Goal: Task Accomplishment & Management: Use online tool/utility

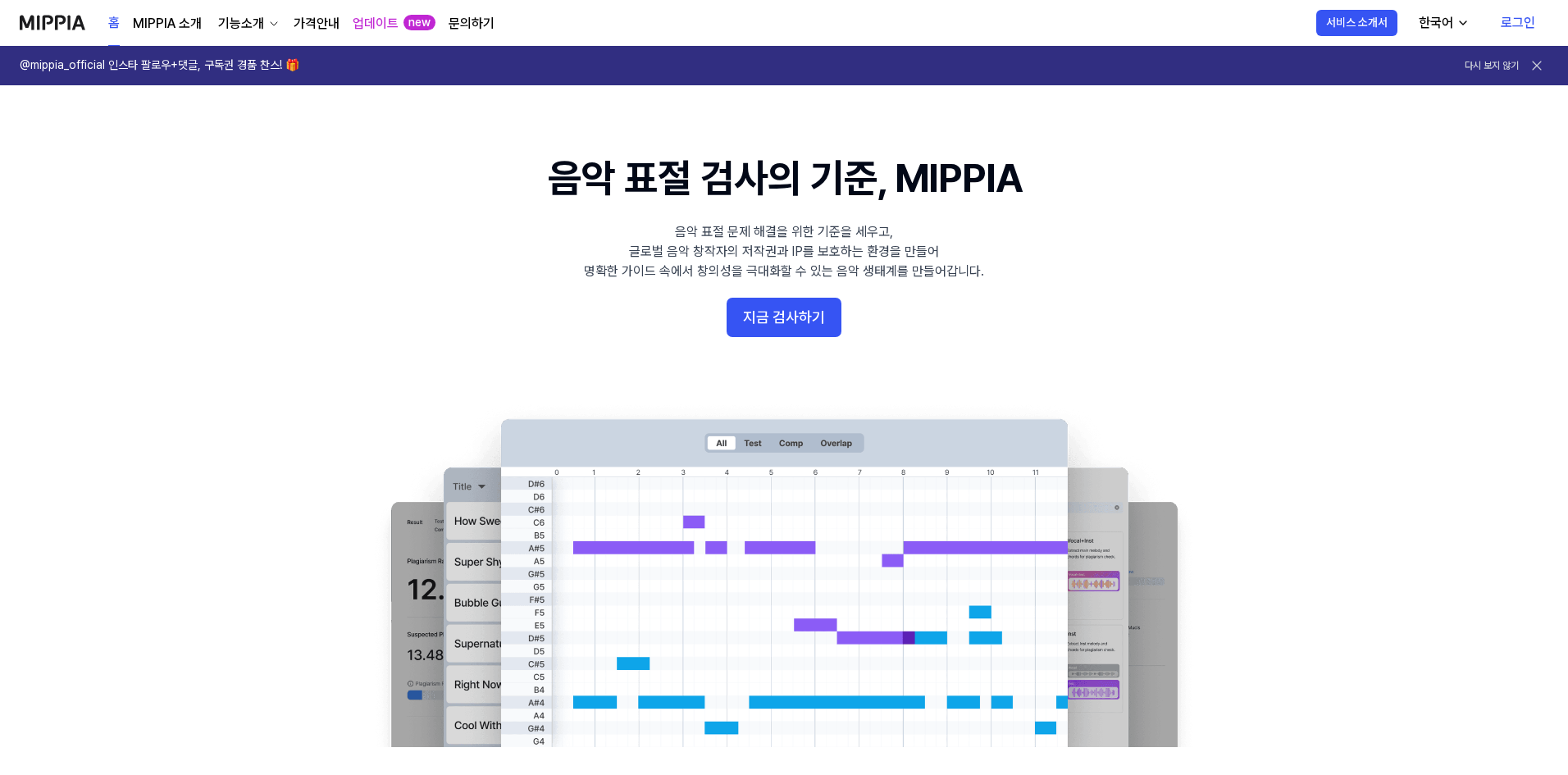
click at [793, 295] on 배너 "음악 표절 검사의 기준, MIPPIA 음악 표절 문제 해결을 위한 기준을 세우고, 글로벌 음악 창작자의 저작권과 IP를 보호하는 환경을 만들어…" at bounding box center [784, 449] width 1182 height 596
click at [786, 309] on button "지금 검사하기" at bounding box center [784, 317] width 115 height 40
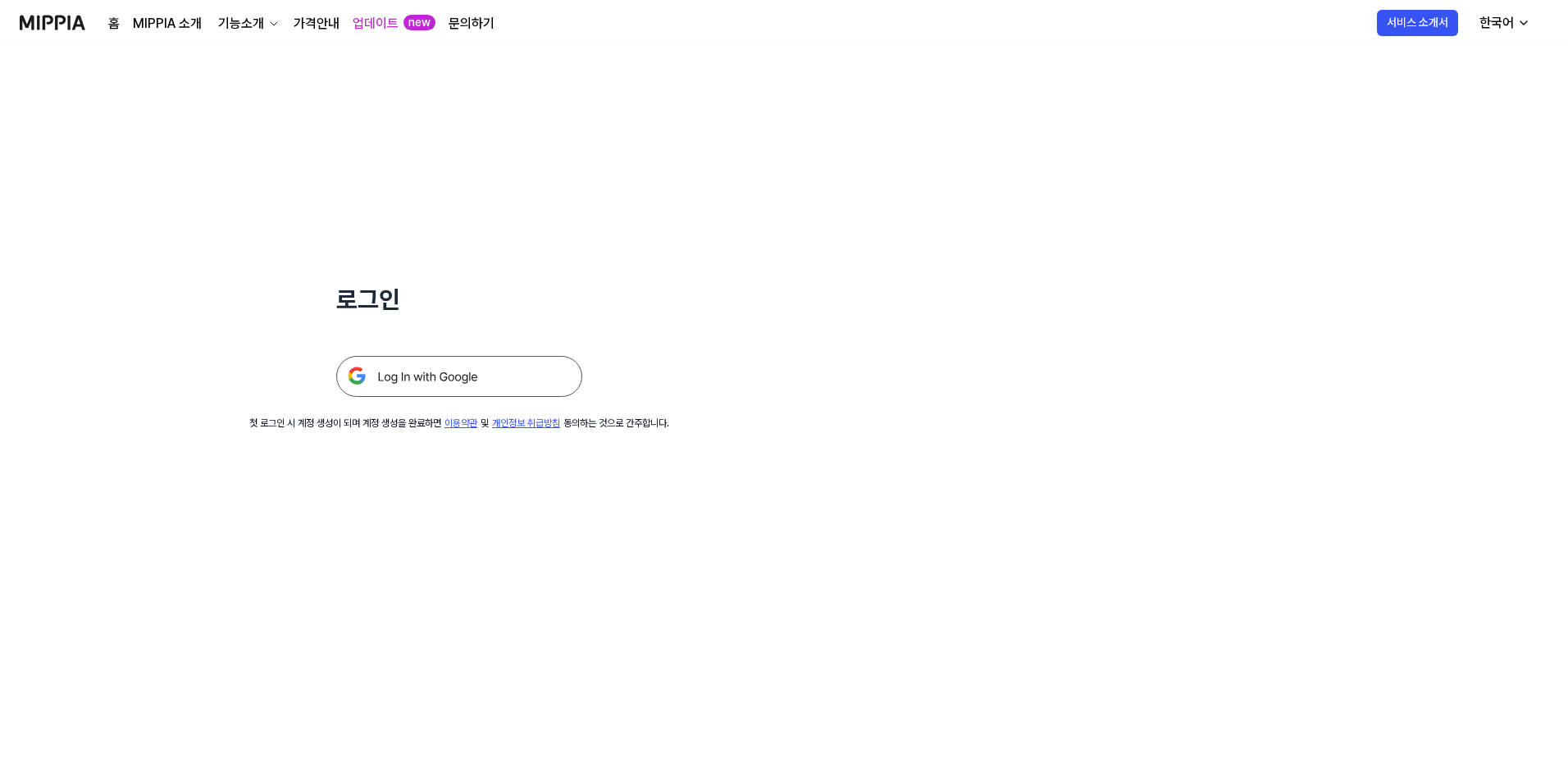
click at [436, 372] on img at bounding box center [459, 376] width 246 height 41
click at [256, 15] on div "기능소개" at bounding box center [241, 24] width 52 height 20
click at [265, 63] on link "표절 검사" at bounding box center [246, 60] width 157 height 33
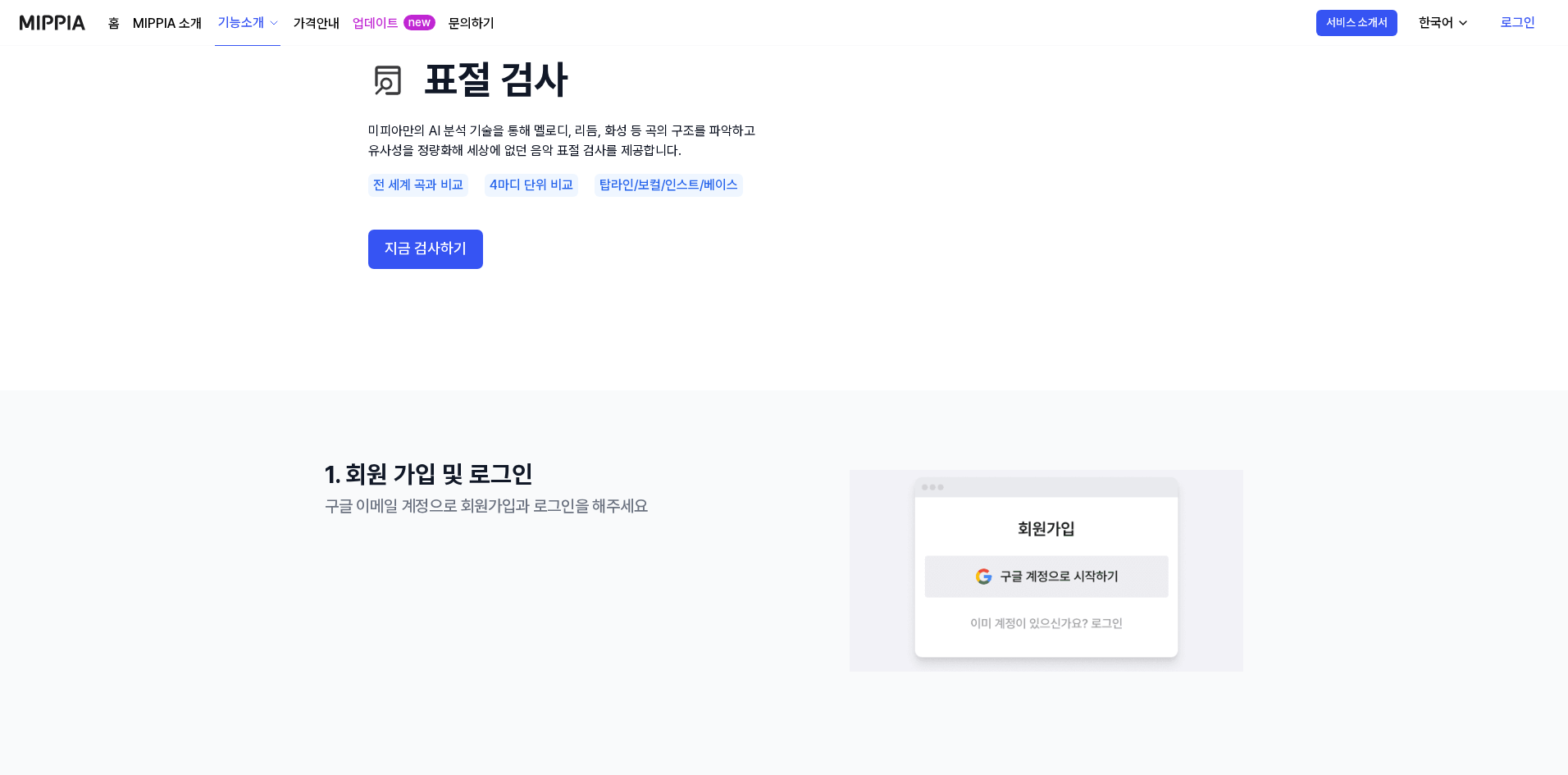
scroll to position [82, 0]
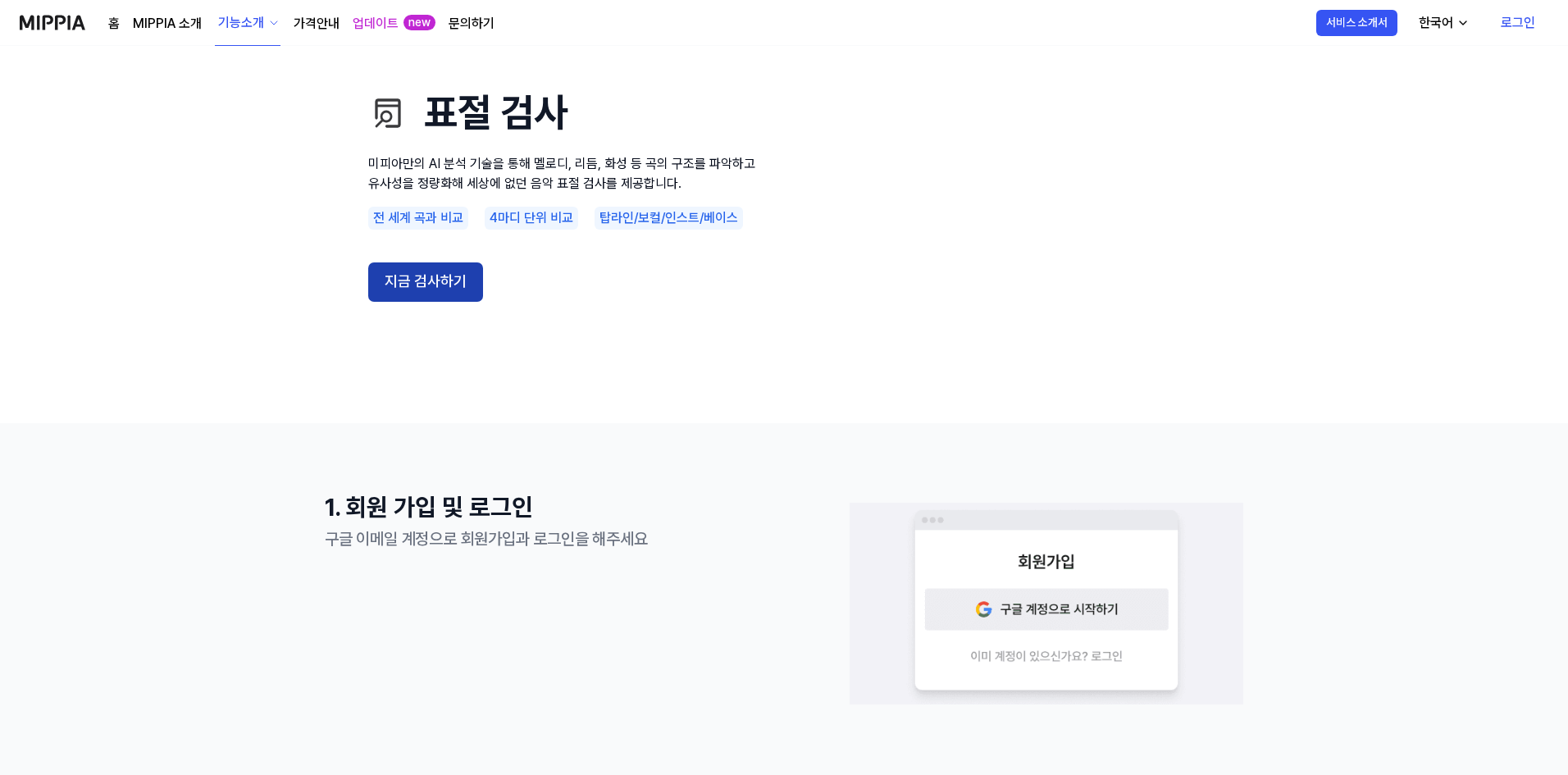
click at [434, 292] on button "지금 검사하기" at bounding box center [426, 282] width 115 height 40
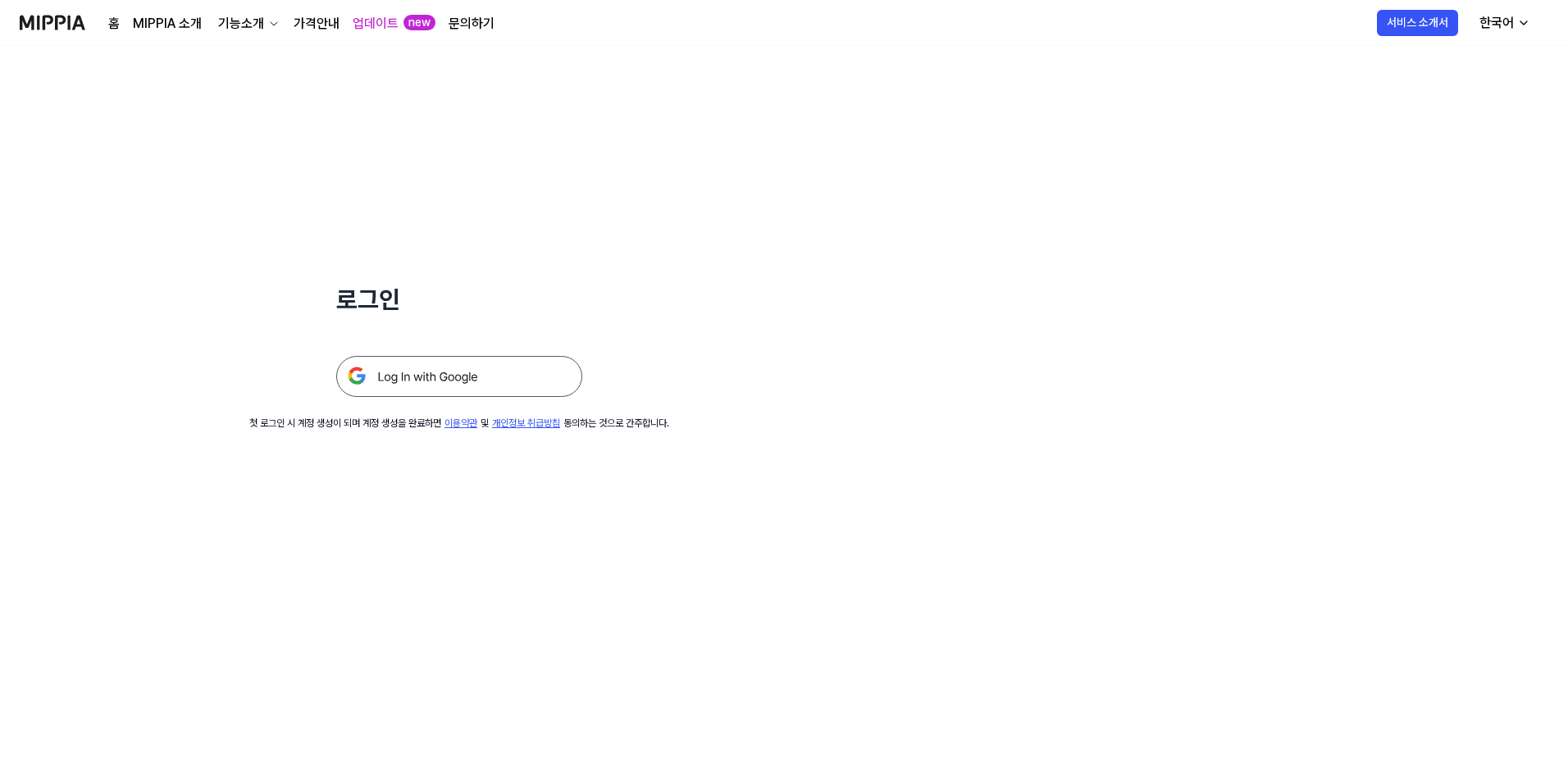
click at [445, 353] on div at bounding box center [459, 356] width 246 height 80
click at [401, 378] on img at bounding box center [459, 376] width 246 height 41
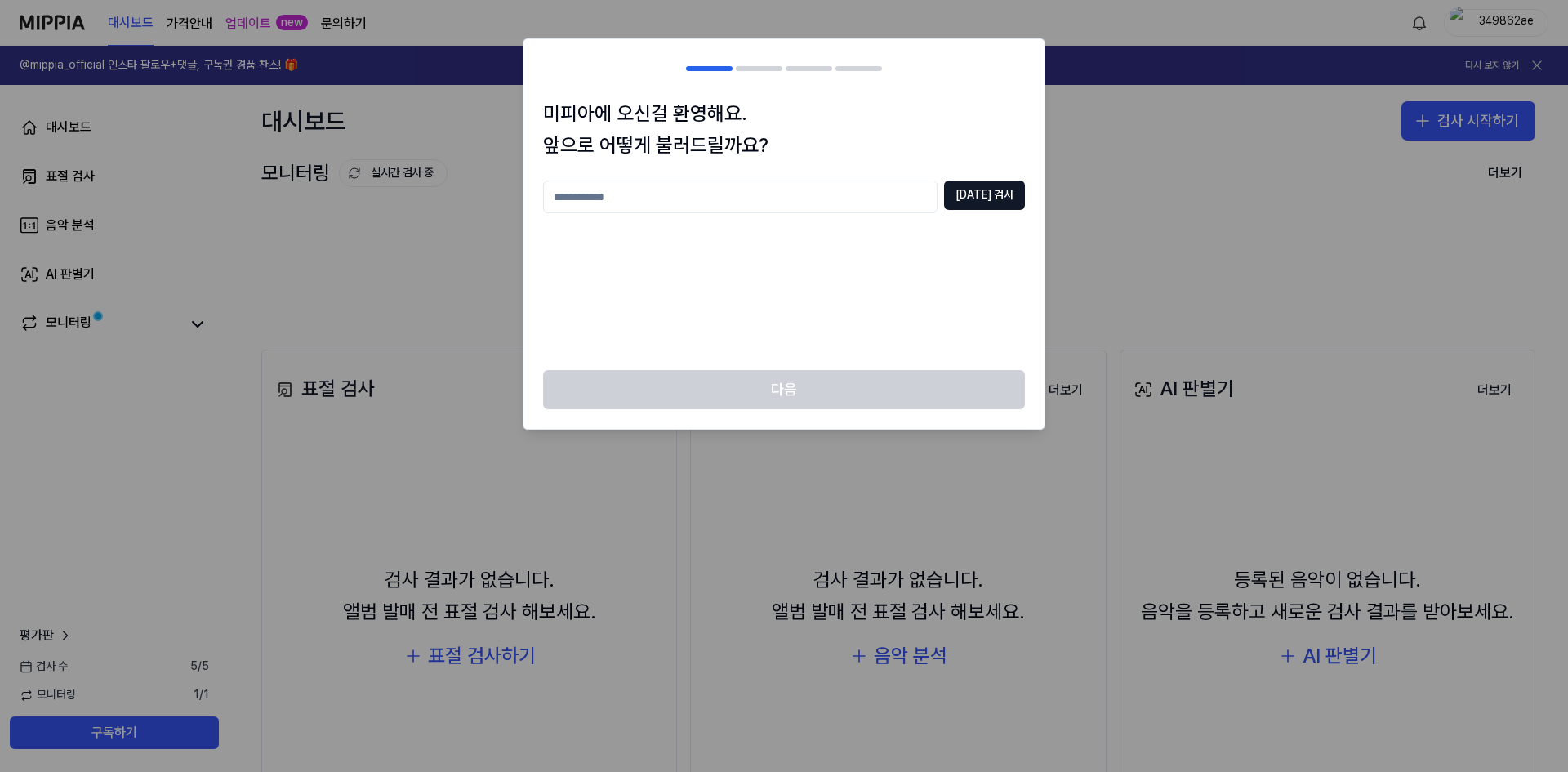
click at [842, 193] on input "text" at bounding box center [740, 197] width 394 height 33
type input "*******"
click at [986, 187] on button "[DATE] 검사" at bounding box center [984, 195] width 81 height 30
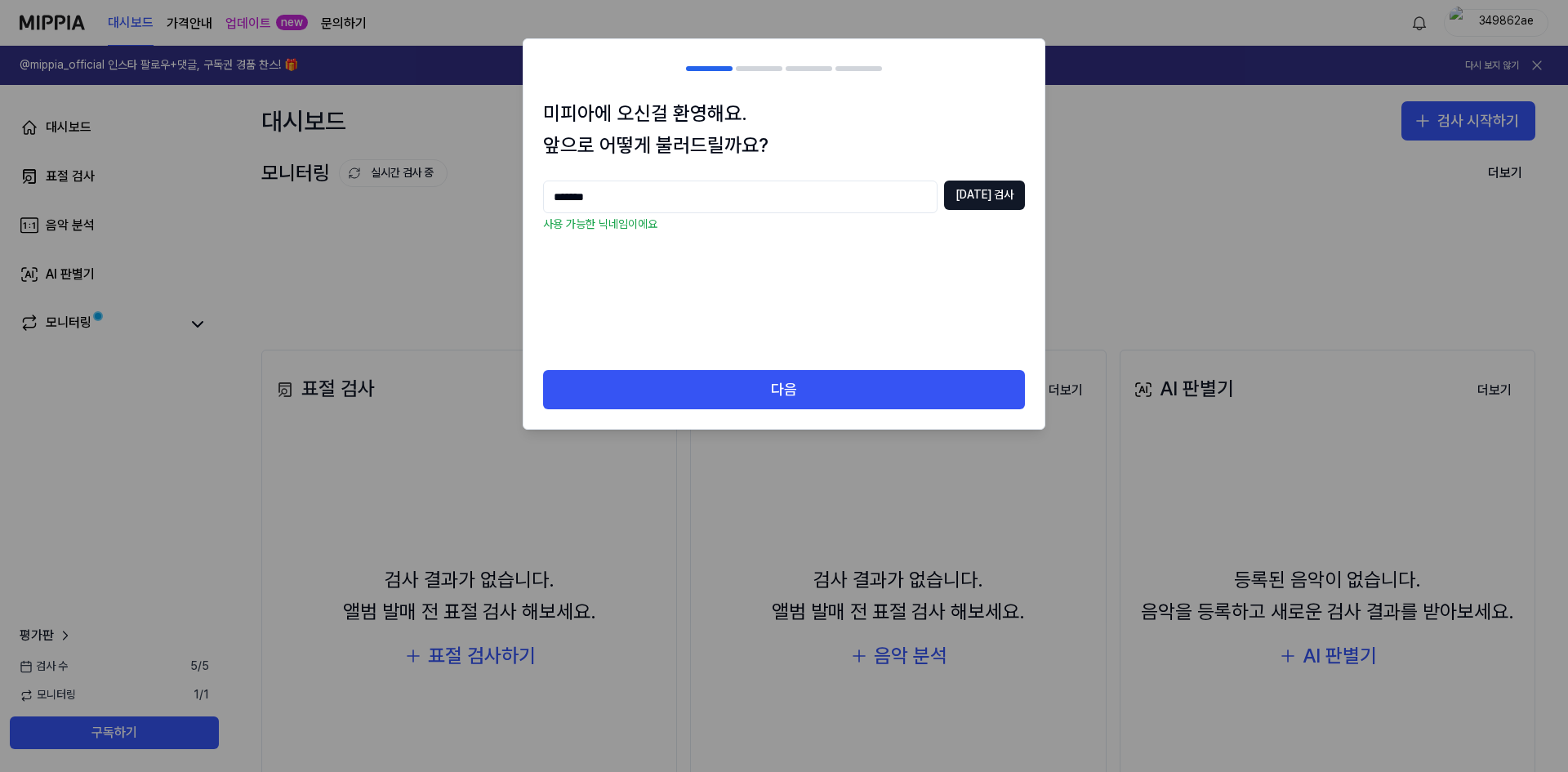
click at [727, 369] on div "미피아에 오신걸 환영해요. 앞으로 어떻게 불러드릴까요? ******* [DATE] 검사 사용 가능한 닉네임이에요 다음" at bounding box center [784, 233] width 522 height 391
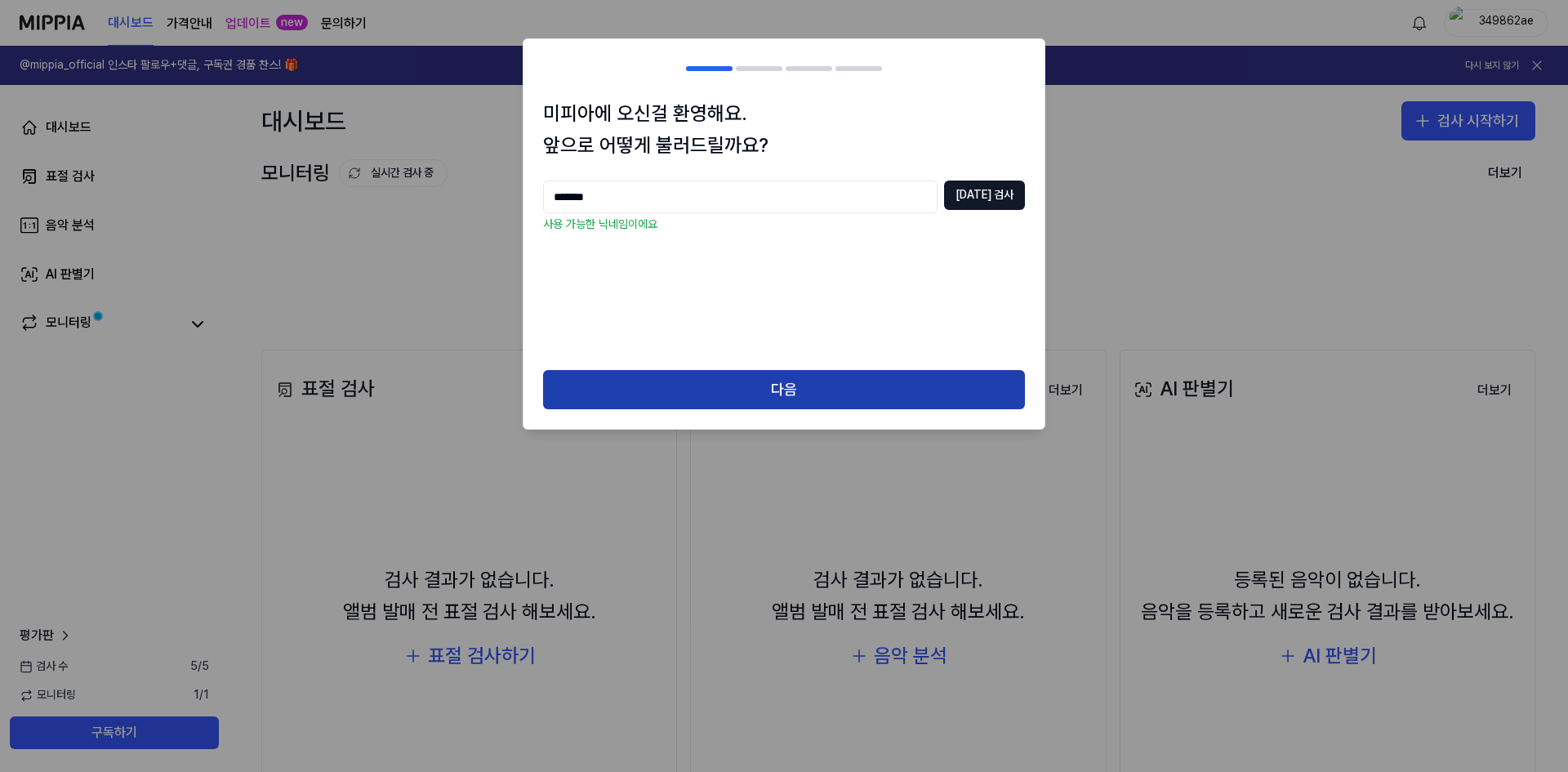
click at [714, 374] on button "다음" at bounding box center [784, 390] width 482 height 39
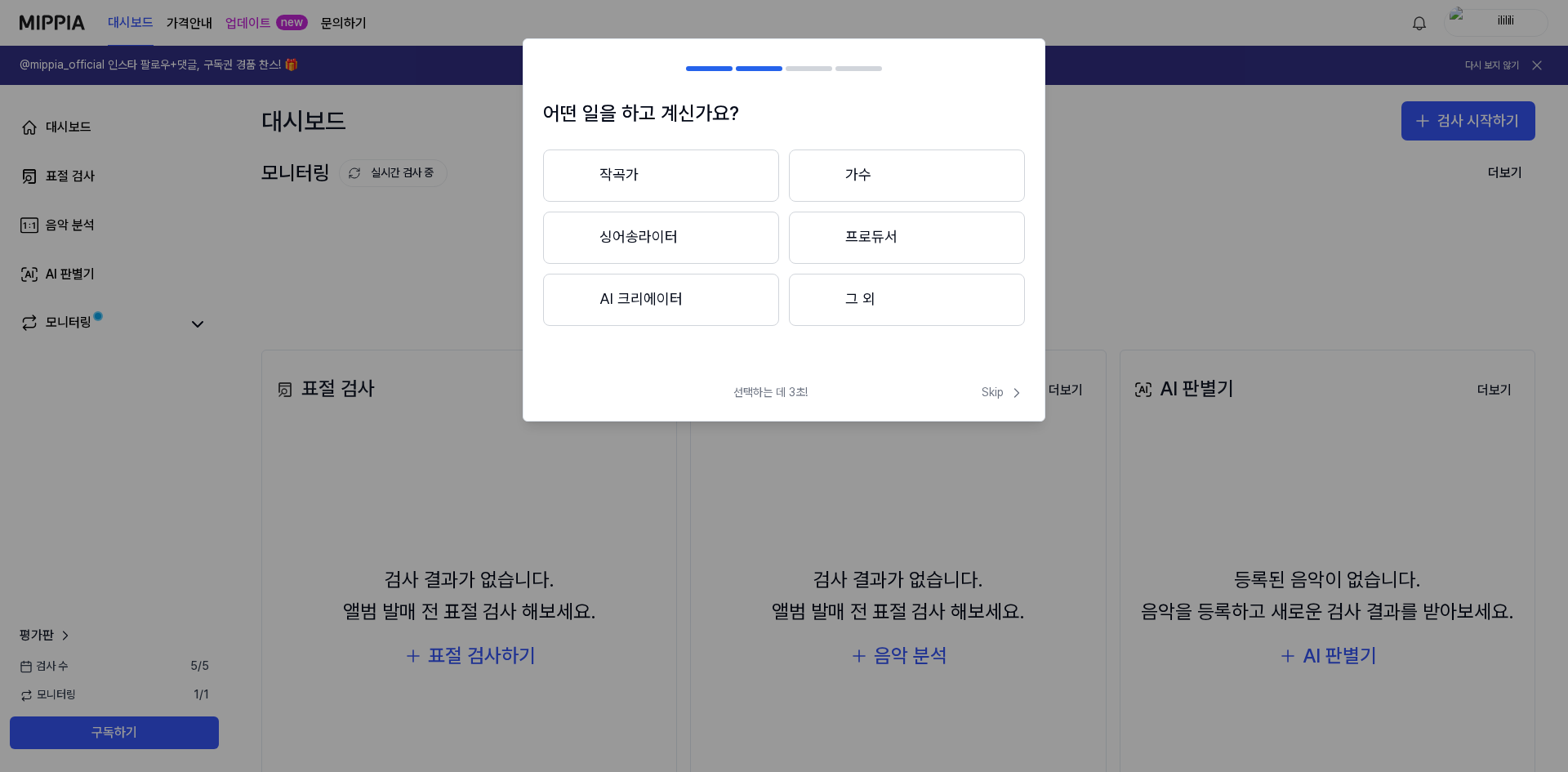
click at [903, 306] on button "그 외" at bounding box center [907, 300] width 236 height 52
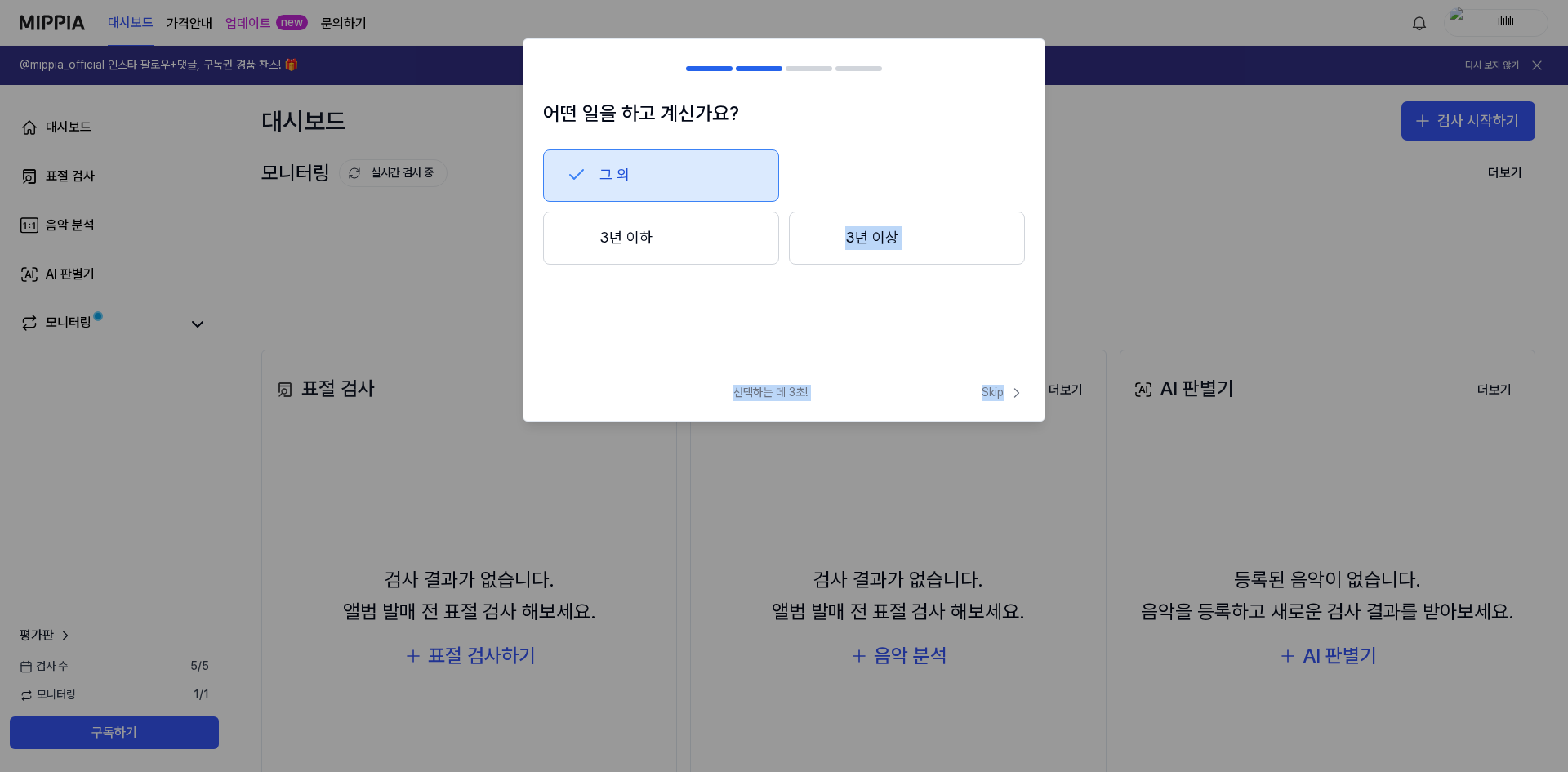
drag, startPoint x: 1021, startPoint y: 382, endPoint x: 785, endPoint y: 306, distance: 247.9
click at [795, 307] on div "어떤 일을 하고 계신가요? 그 외 3년 이하 3년 이상 선택하는 데 3초! Skip Skip" at bounding box center [784, 229] width 522 height 382
click at [903, 261] on button "3년 이상" at bounding box center [907, 238] width 236 height 54
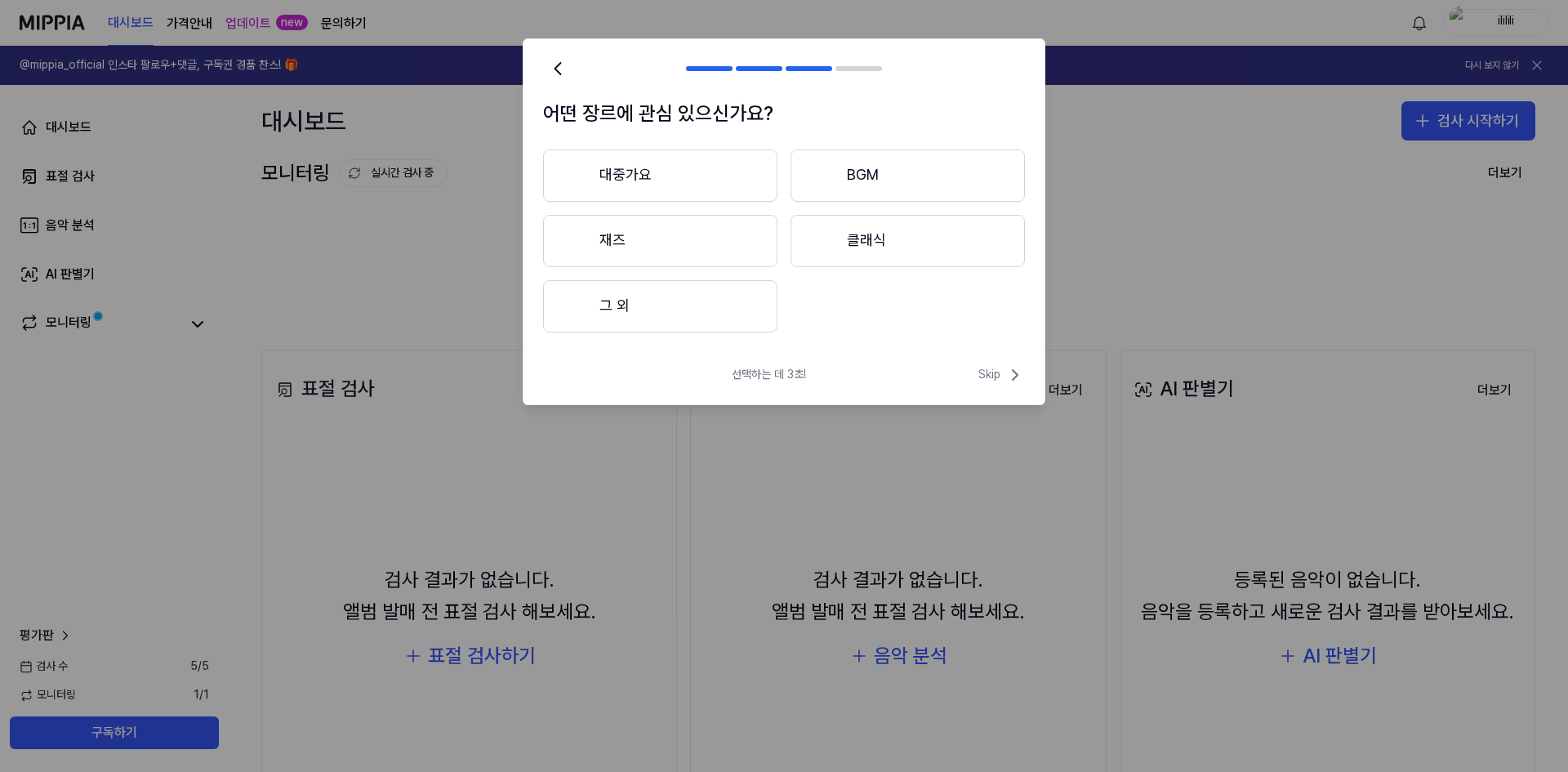
click at [564, 58] on icon at bounding box center [558, 69] width 23 height 23
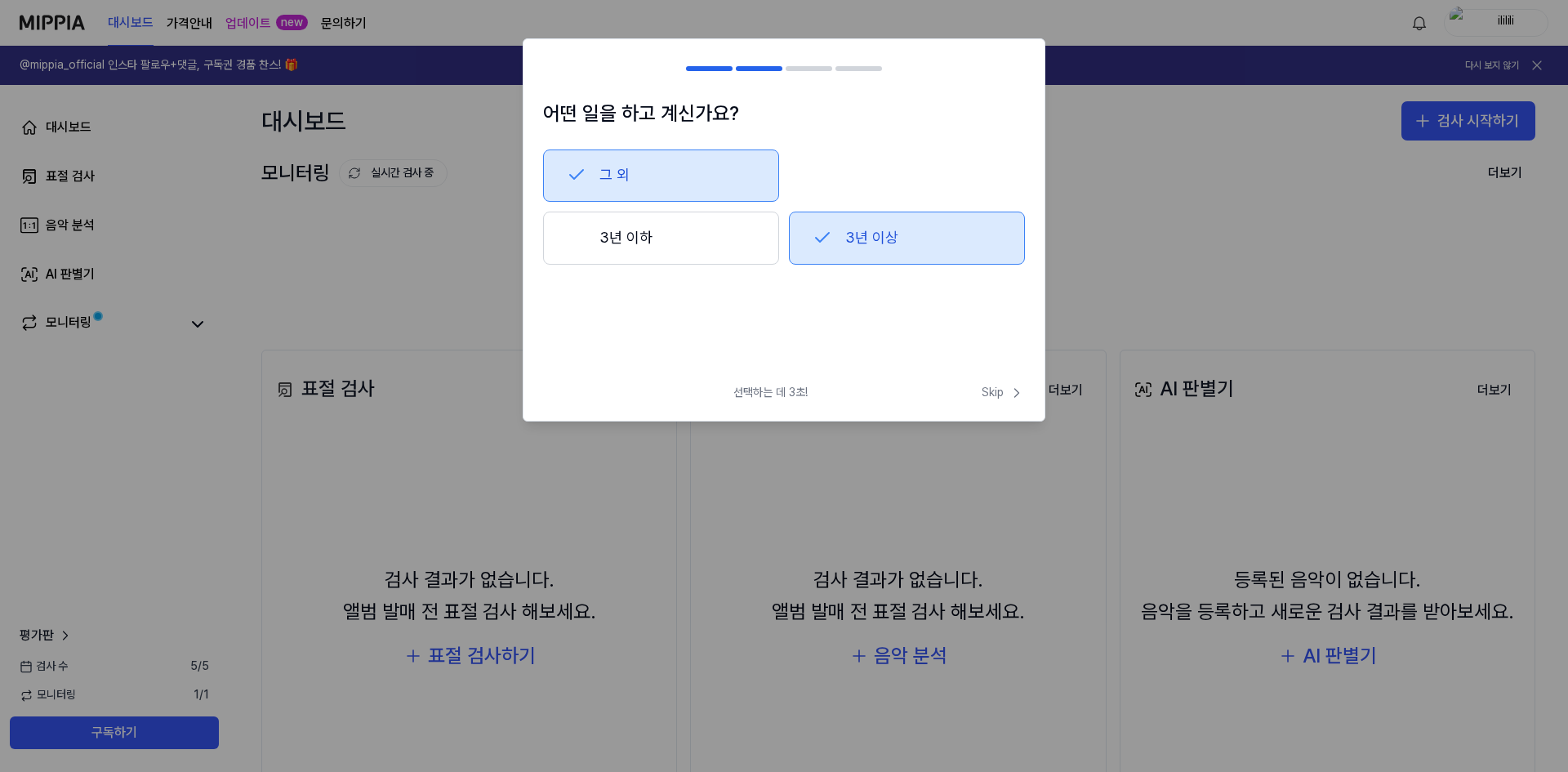
click at [699, 272] on div "그 외 3년 이하 3년 이상" at bounding box center [784, 234] width 482 height 170
click at [711, 255] on button "3년 이하" at bounding box center [661, 238] width 236 height 54
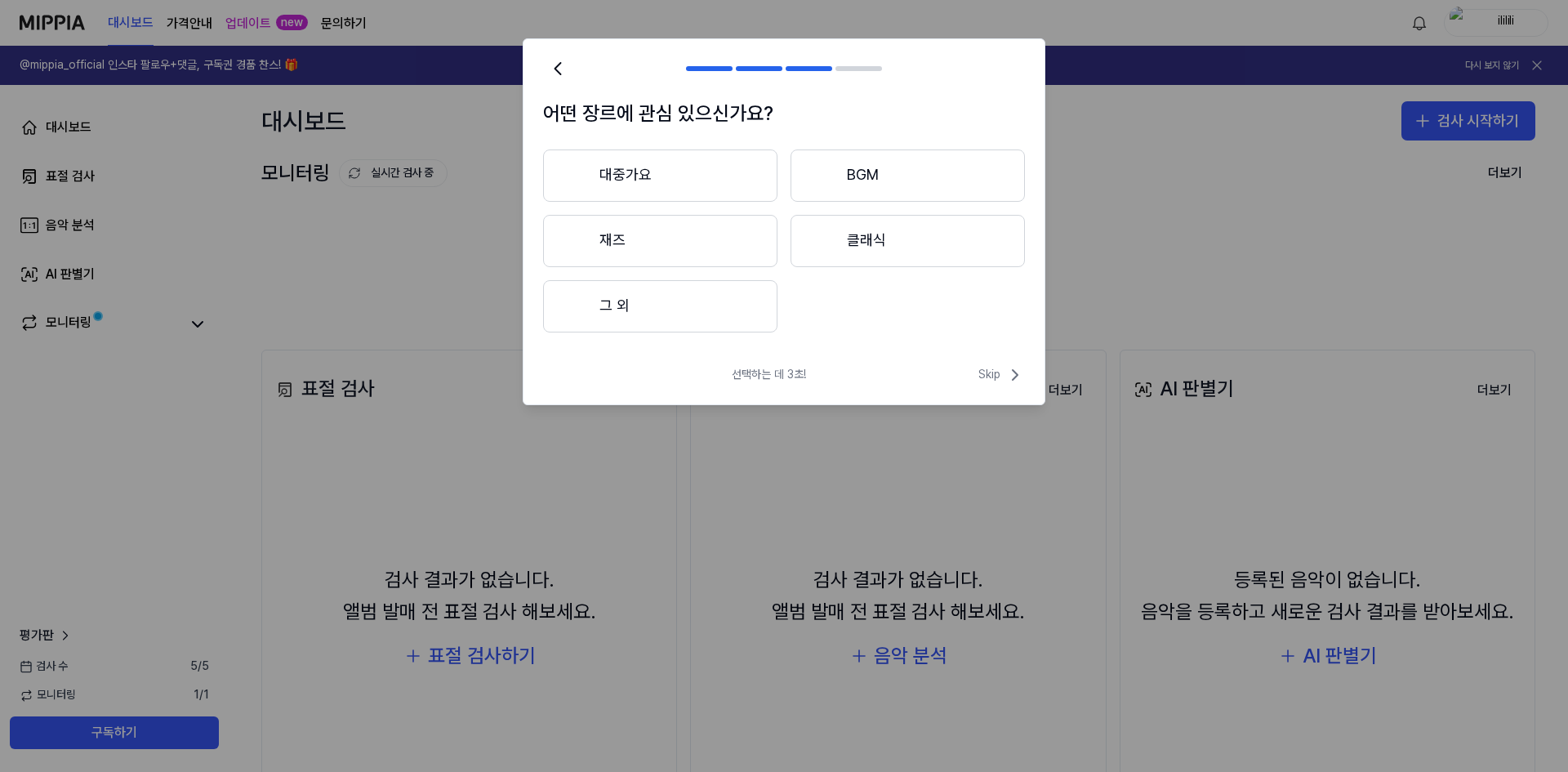
click at [626, 311] on button "그 외" at bounding box center [660, 306] width 234 height 52
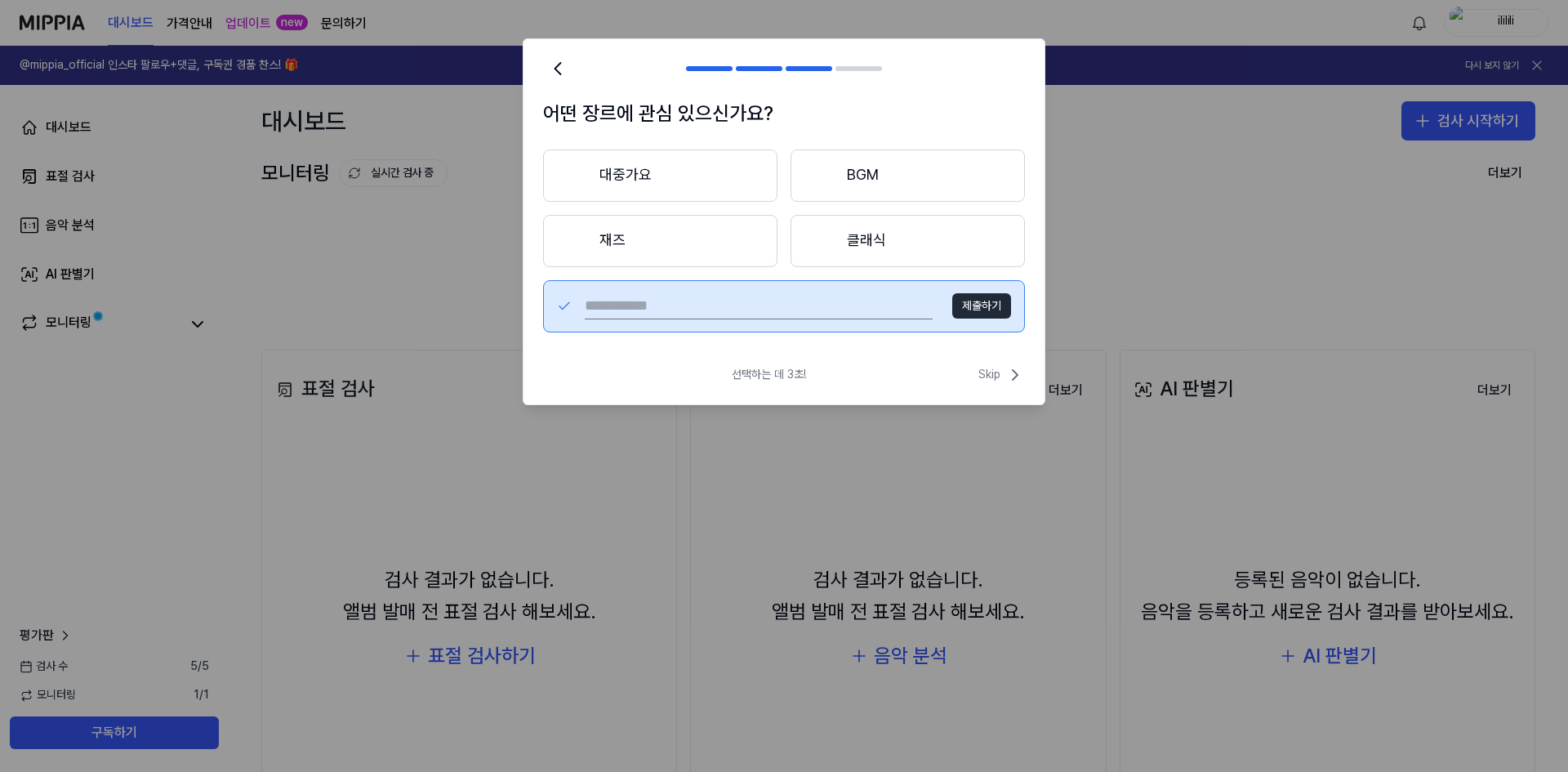
click at [686, 182] on button "대중가요" at bounding box center [660, 175] width 234 height 52
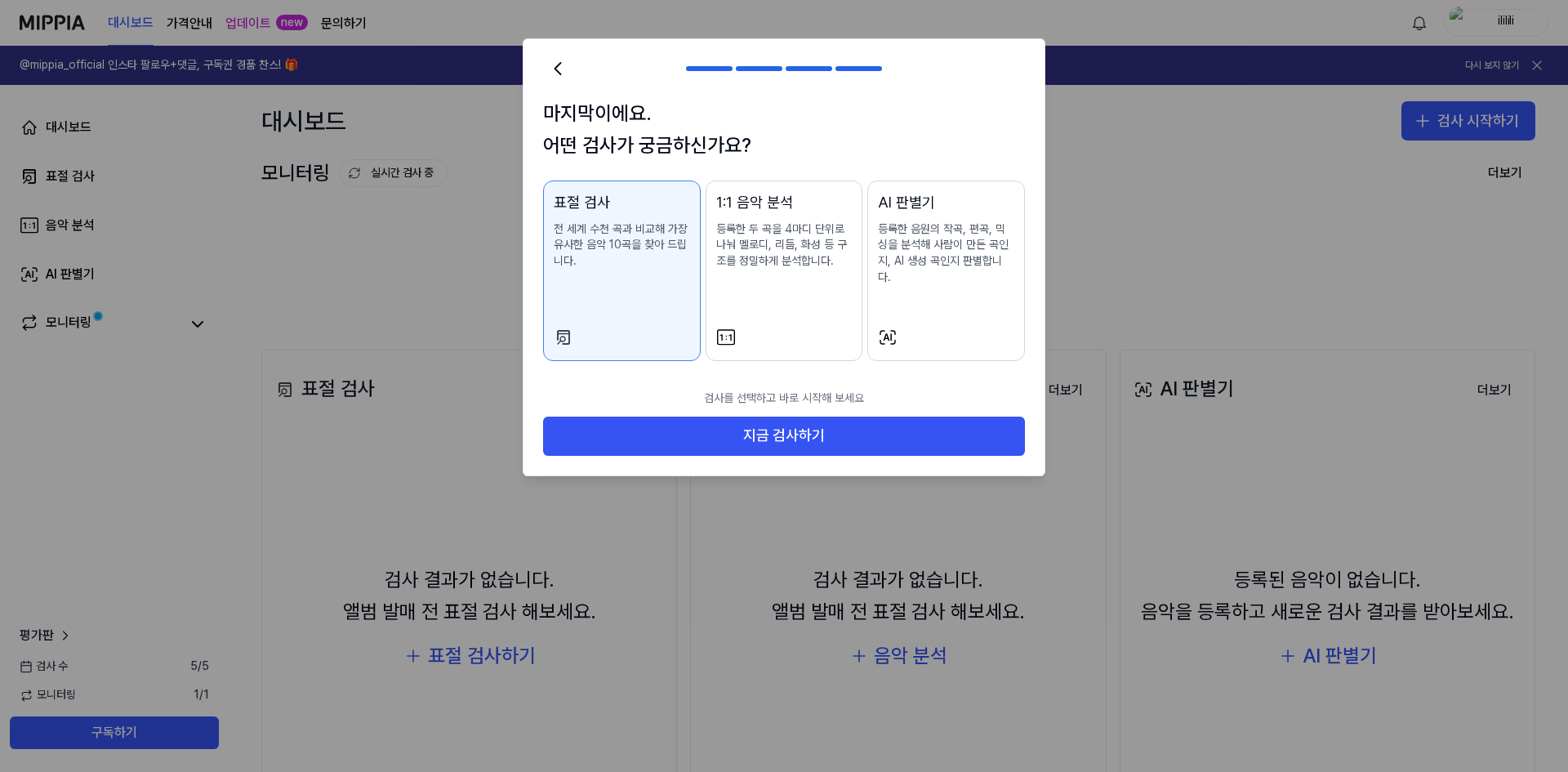
click at [827, 274] on div "1:1 음악 분석 등록한 두 곡을 4마디 단위로 나눠 멜로디, 리듬, 화성 등 구조를 정밀하게 분석합니다." at bounding box center [784, 247] width 136 height 111
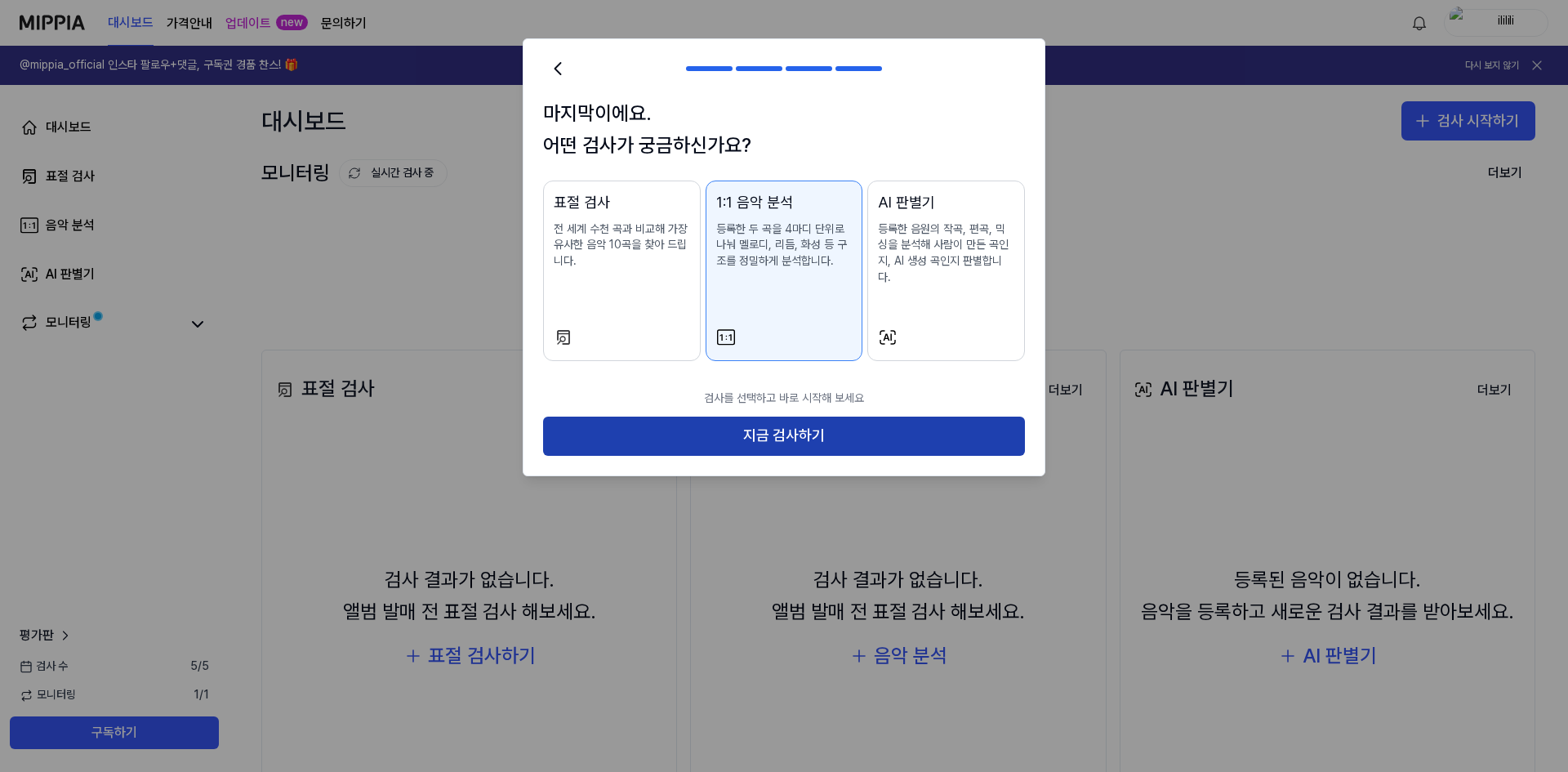
drag, startPoint x: 910, startPoint y: 423, endPoint x: 705, endPoint y: 425, distance: 205.0
click at [705, 425] on button "지금 검사하기" at bounding box center [784, 437] width 482 height 39
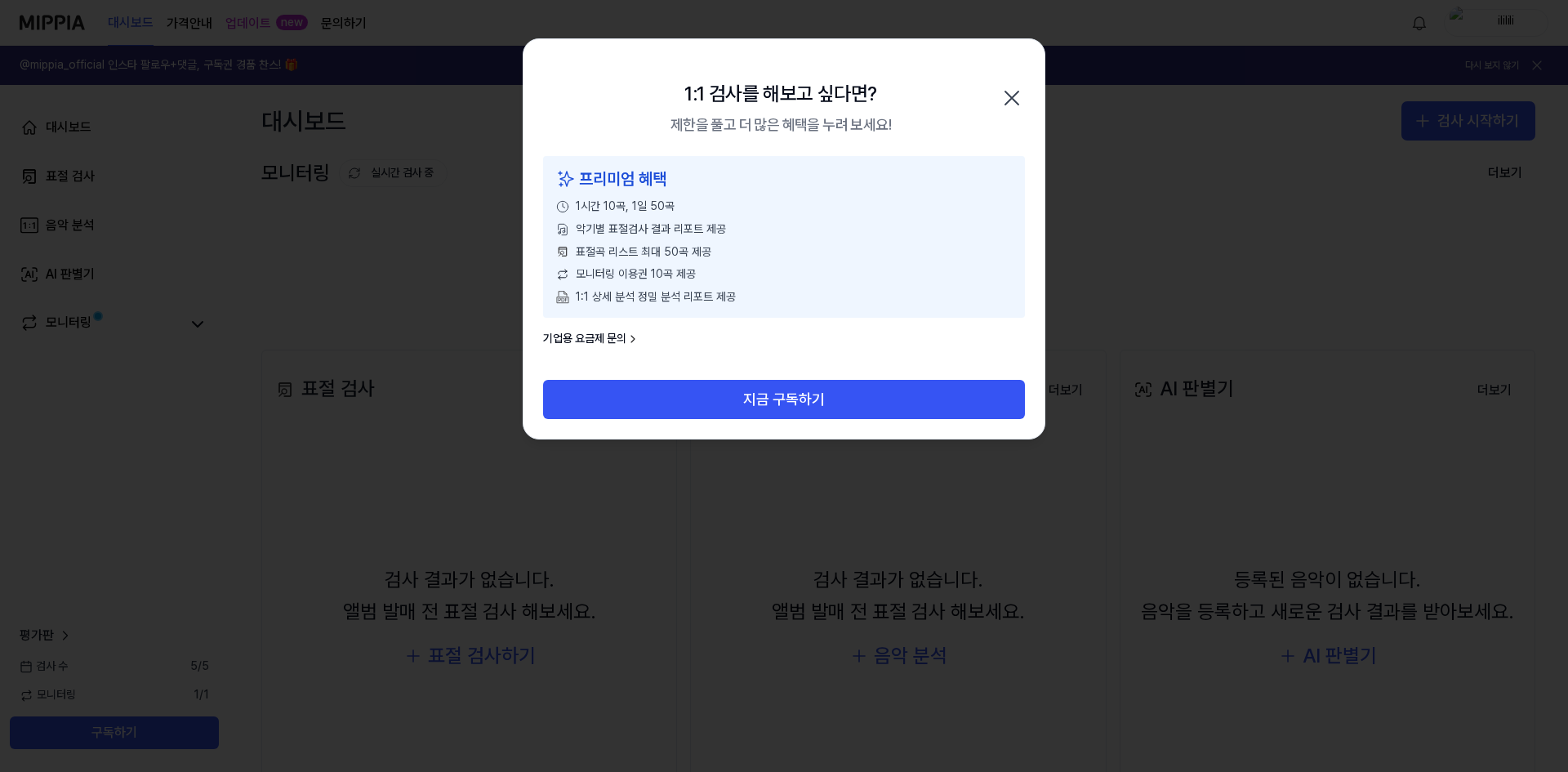
click at [1023, 94] on icon "button" at bounding box center [1011, 98] width 26 height 26
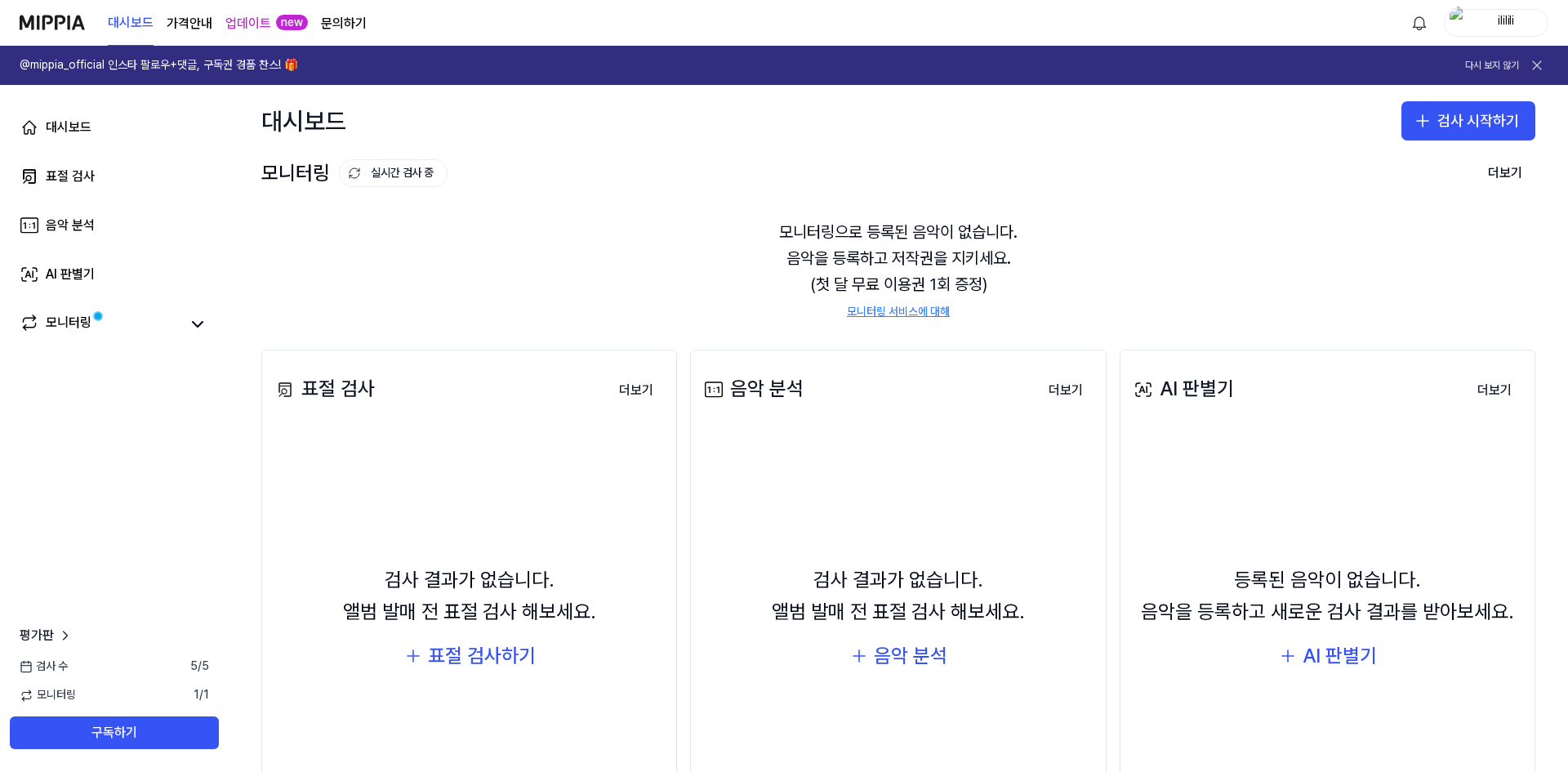
click at [107, 11] on link "대시보드" at bounding box center [130, 23] width 46 height 45
click at [89, 228] on div "음악 분석" at bounding box center [70, 225] width 49 height 20
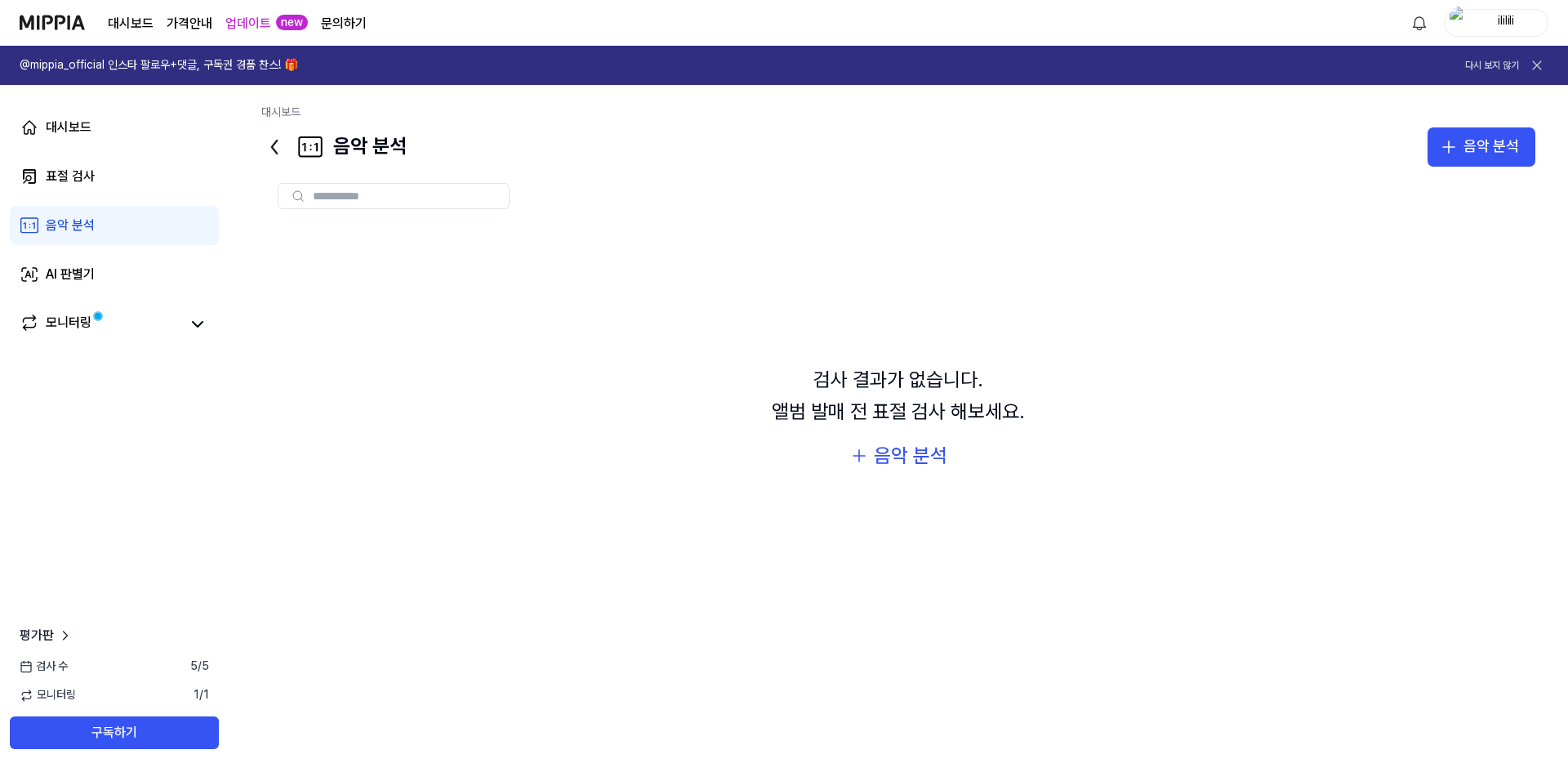
click at [129, 199] on div "대시보드 표절 검사 음악 분석 AI 판별기 모니터링" at bounding box center [114, 225] width 229 height 281
click at [54, 187] on link "표절 검사" at bounding box center [114, 176] width 209 height 39
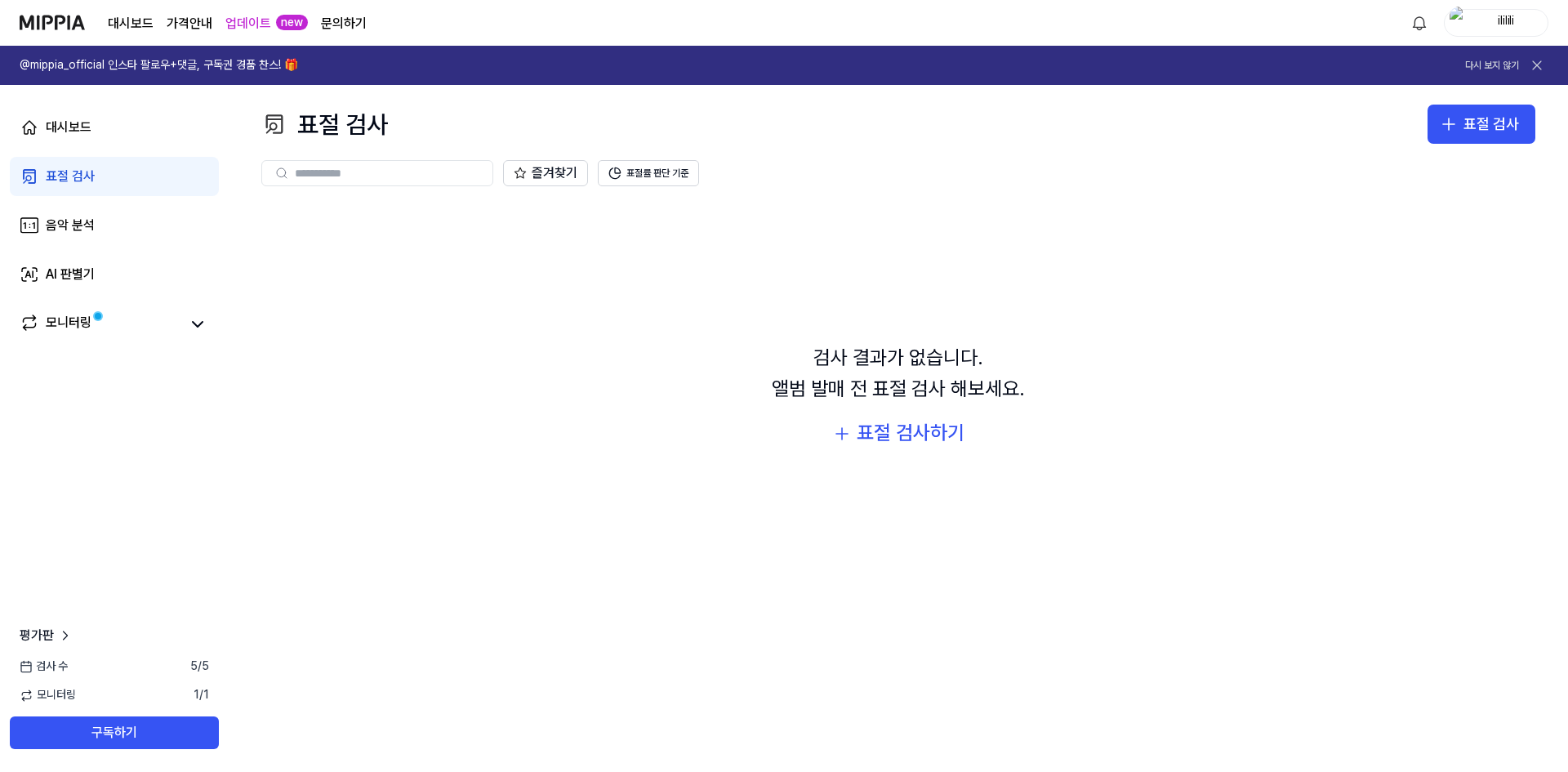
click at [376, 177] on input "text" at bounding box center [389, 173] width 188 height 14
type input "*"
type input "*******"
click at [476, 175] on icon at bounding box center [476, 173] width 13 height 13
click at [906, 429] on div "표절 검사하기" at bounding box center [911, 432] width 107 height 31
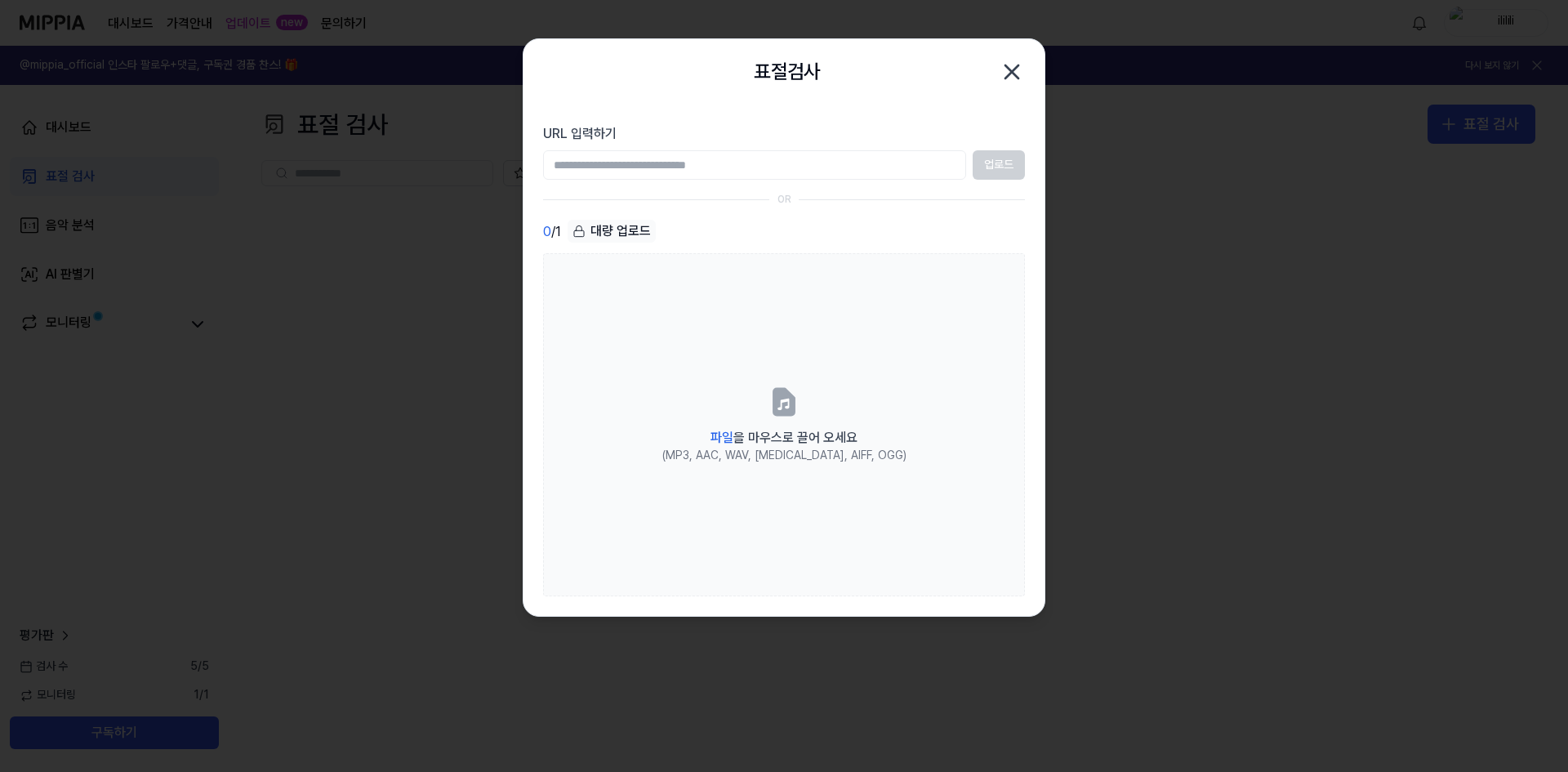
click at [749, 147] on div "URL 입력하기 업로드" at bounding box center [784, 152] width 482 height 55
drag, startPoint x: 734, startPoint y: 155, endPoint x: 886, endPoint y: 120, distance: 156.0
click at [734, 154] on input "URL 입력하기" at bounding box center [754, 165] width 423 height 30
paste input "**********"
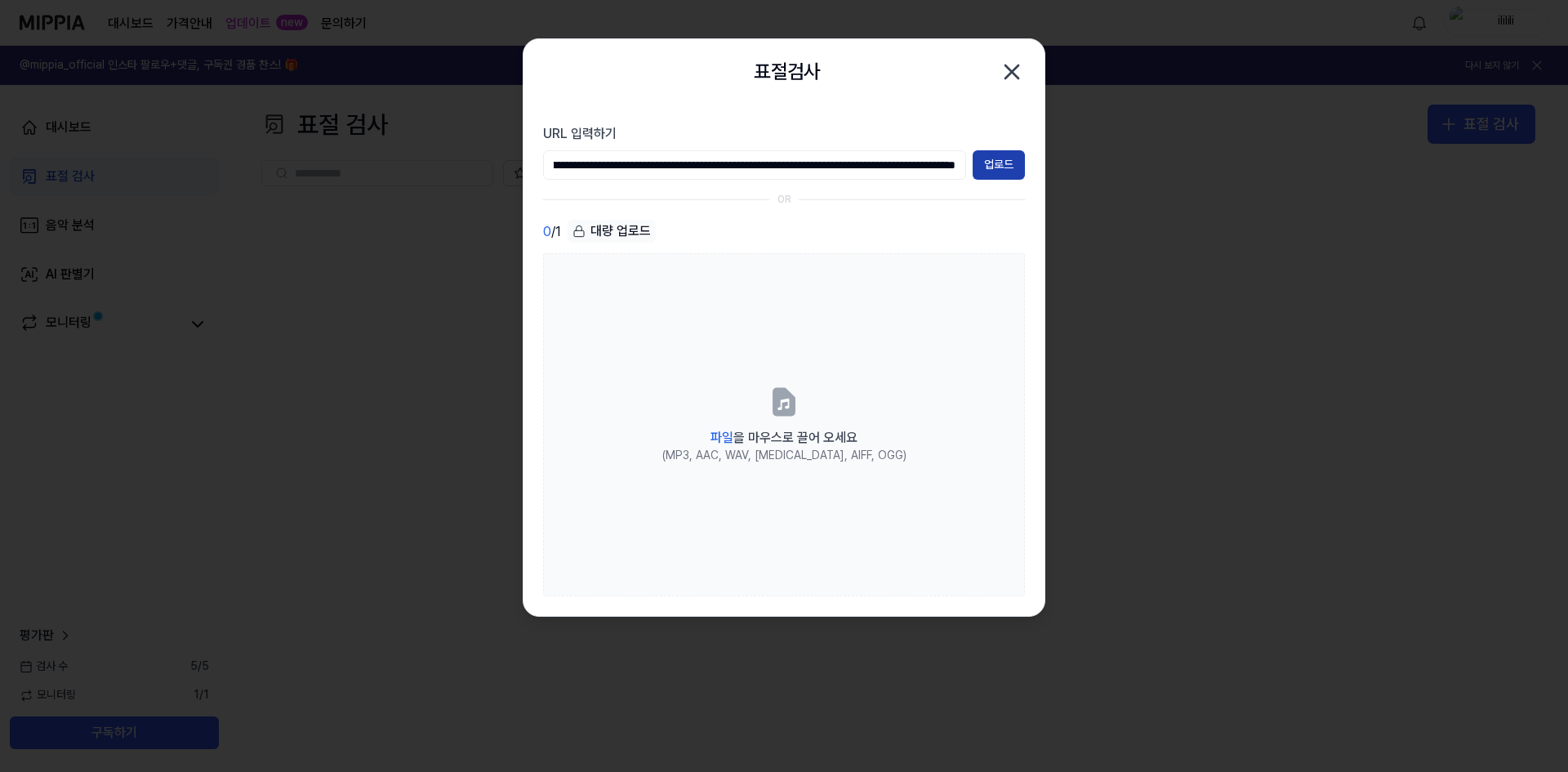
type input "**********"
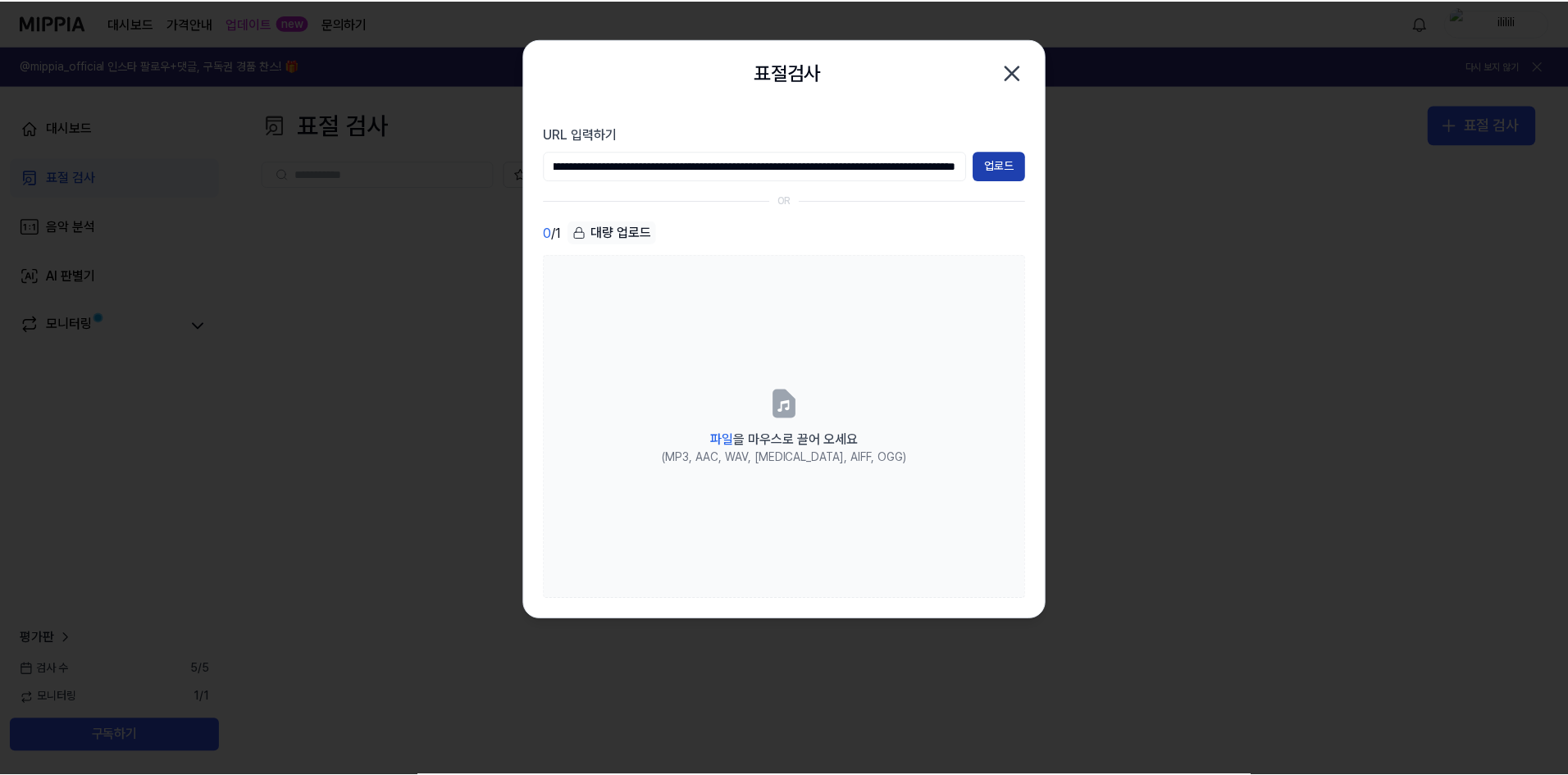
scroll to position [0, 0]
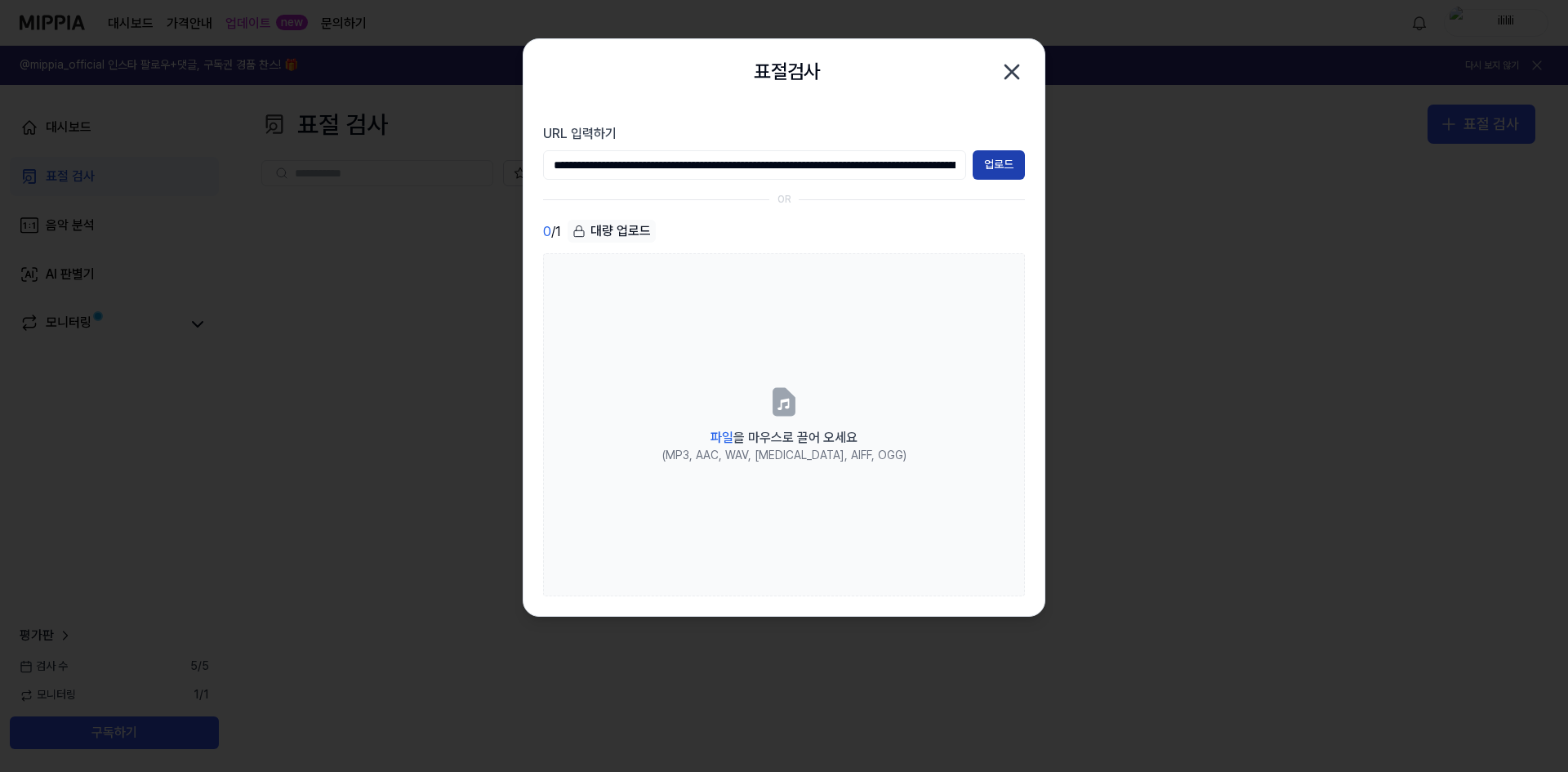
click at [1021, 168] on button "업로드" at bounding box center [998, 165] width 52 height 30
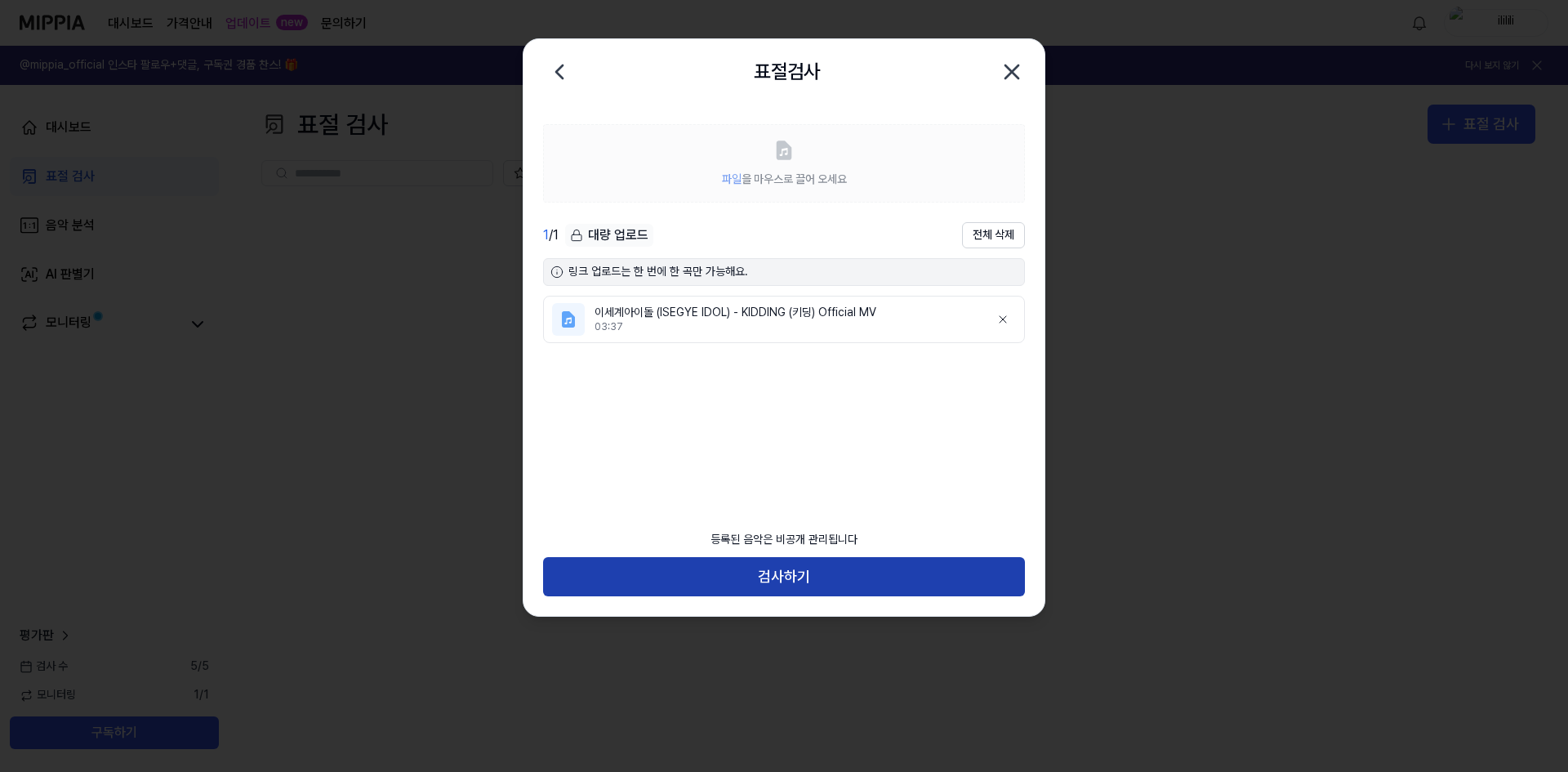
click at [786, 574] on button "검사하기" at bounding box center [784, 577] width 482 height 39
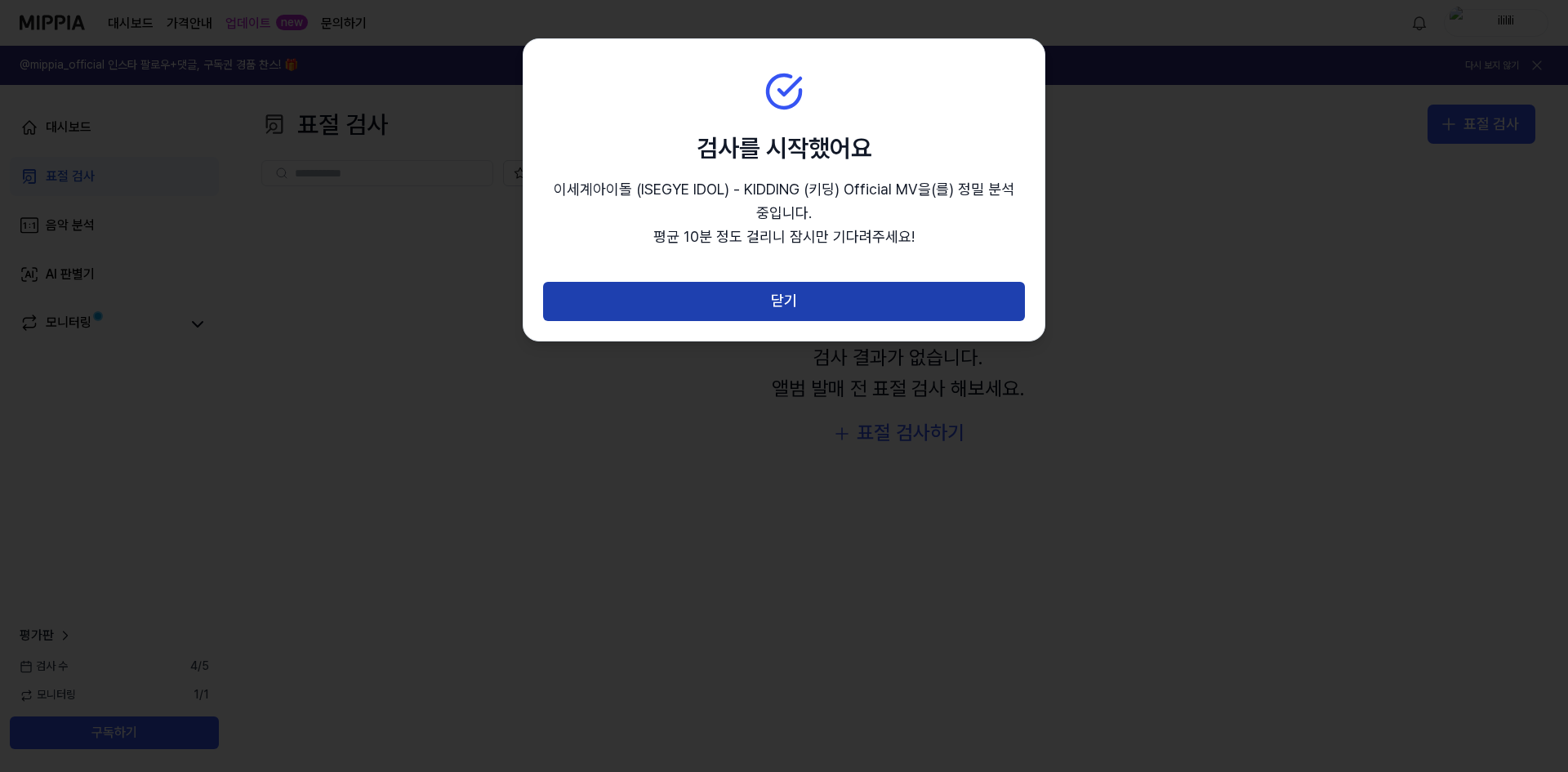
click at [812, 301] on button "닫기" at bounding box center [784, 301] width 482 height 39
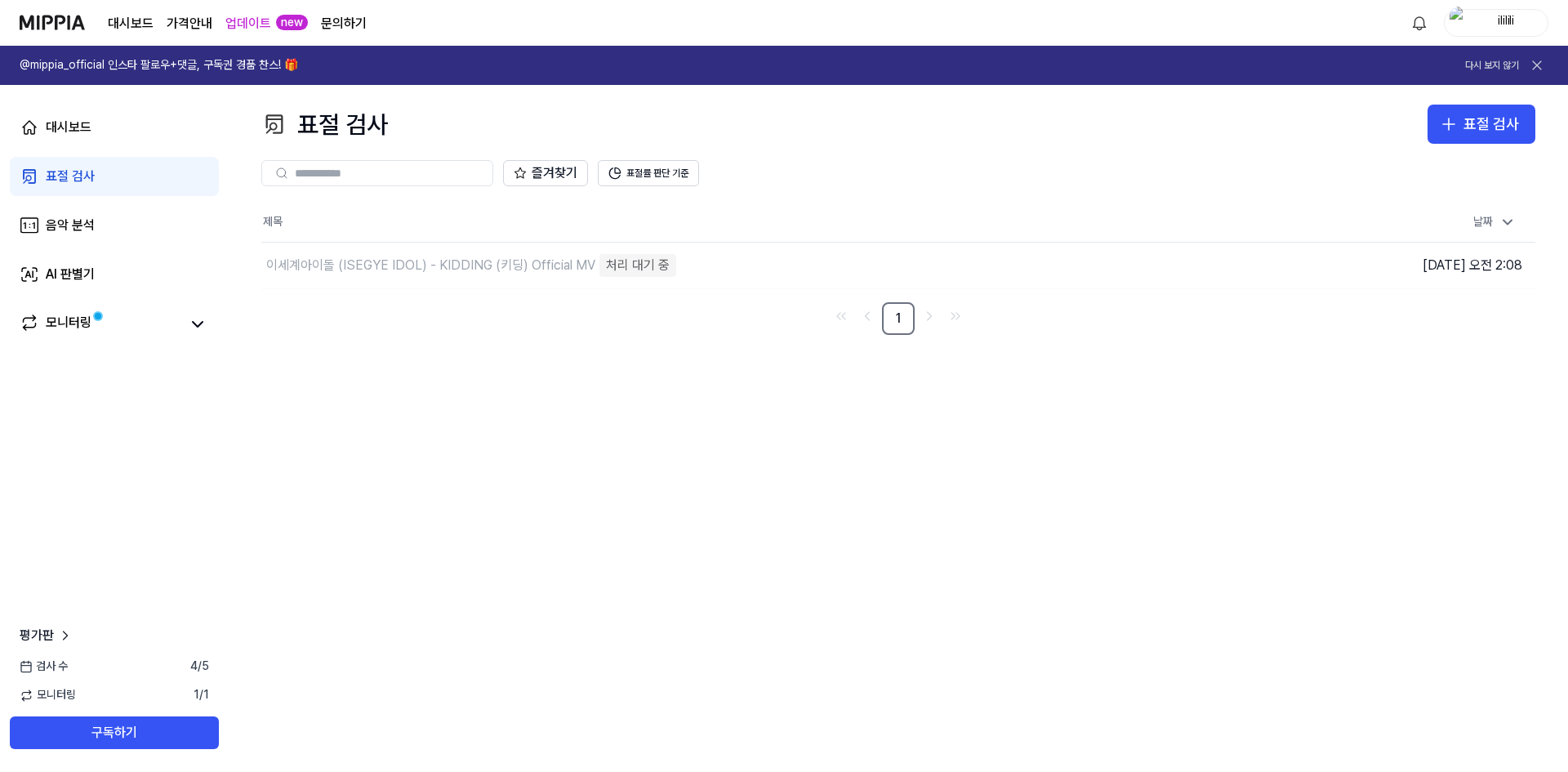
click at [95, 302] on div "대시보드 표절 검사 음악 분석 AI 판별기 모니터링" at bounding box center [114, 225] width 229 height 281
click at [95, 311] on span at bounding box center [97, 316] width 12 height 12
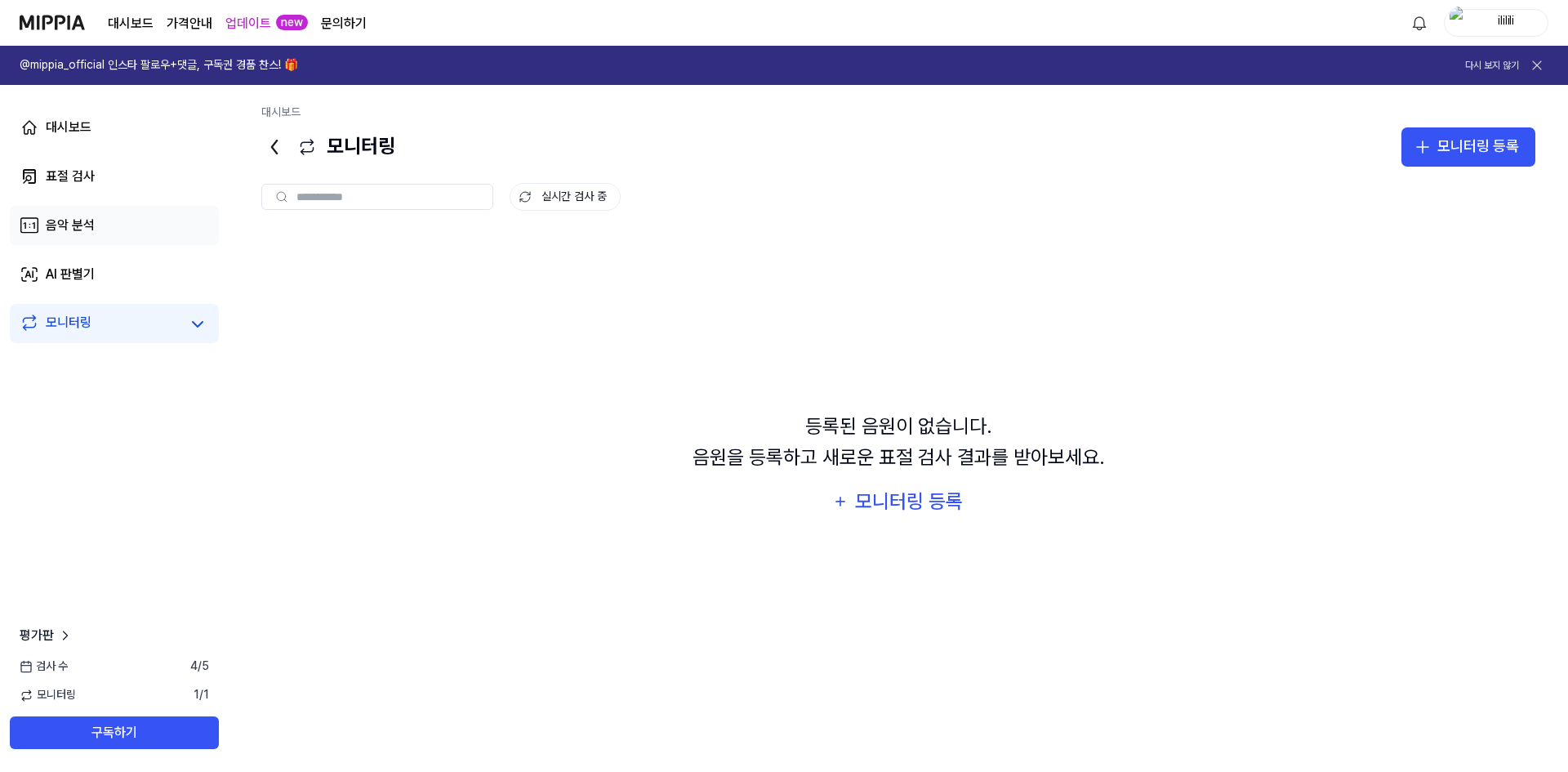
click at [110, 223] on link "음악 분석" at bounding box center [114, 225] width 209 height 39
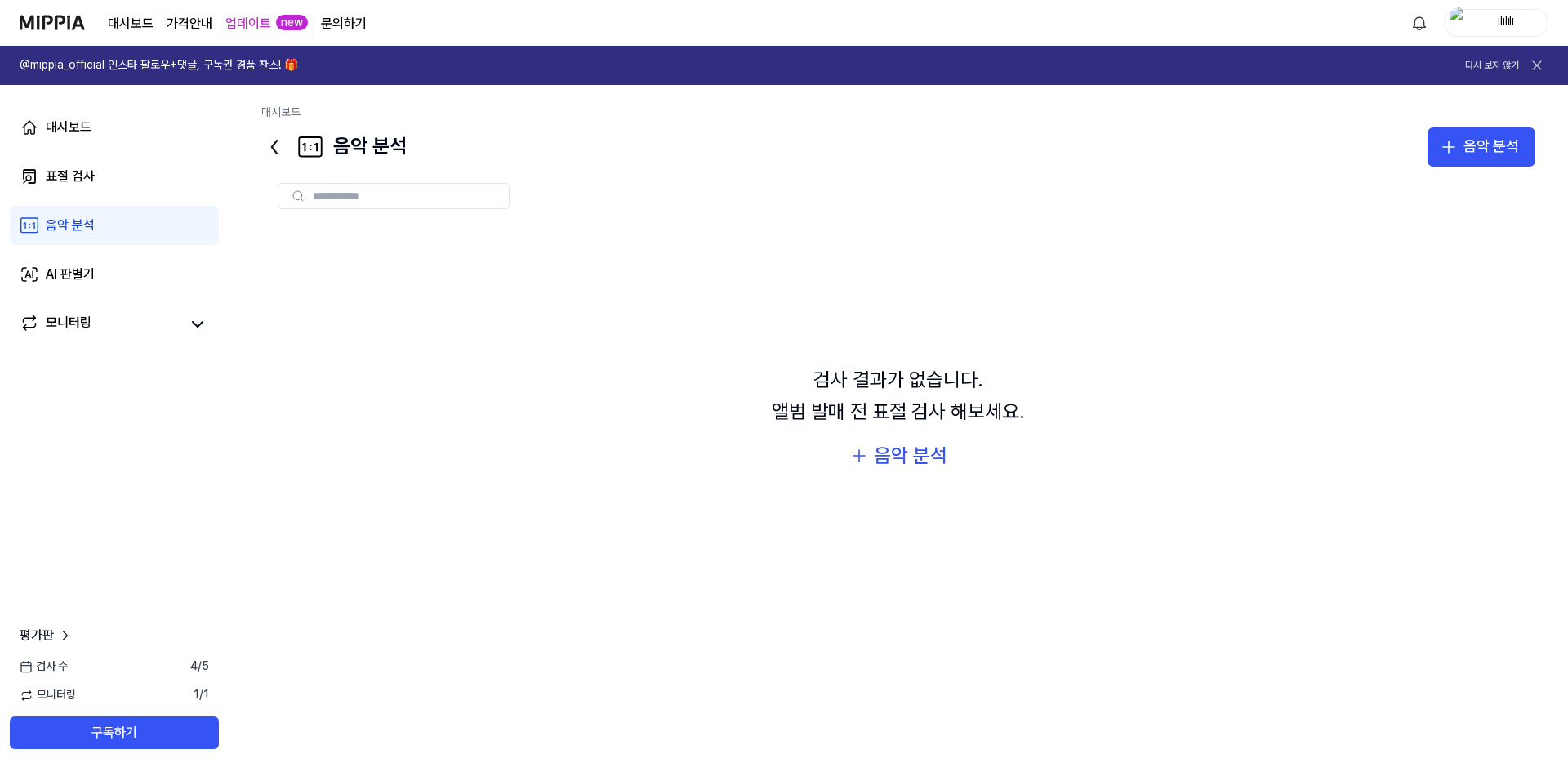
click at [89, 228] on div "음악 분석" at bounding box center [70, 225] width 49 height 20
click at [72, 284] on link "AI 판별기" at bounding box center [114, 275] width 209 height 39
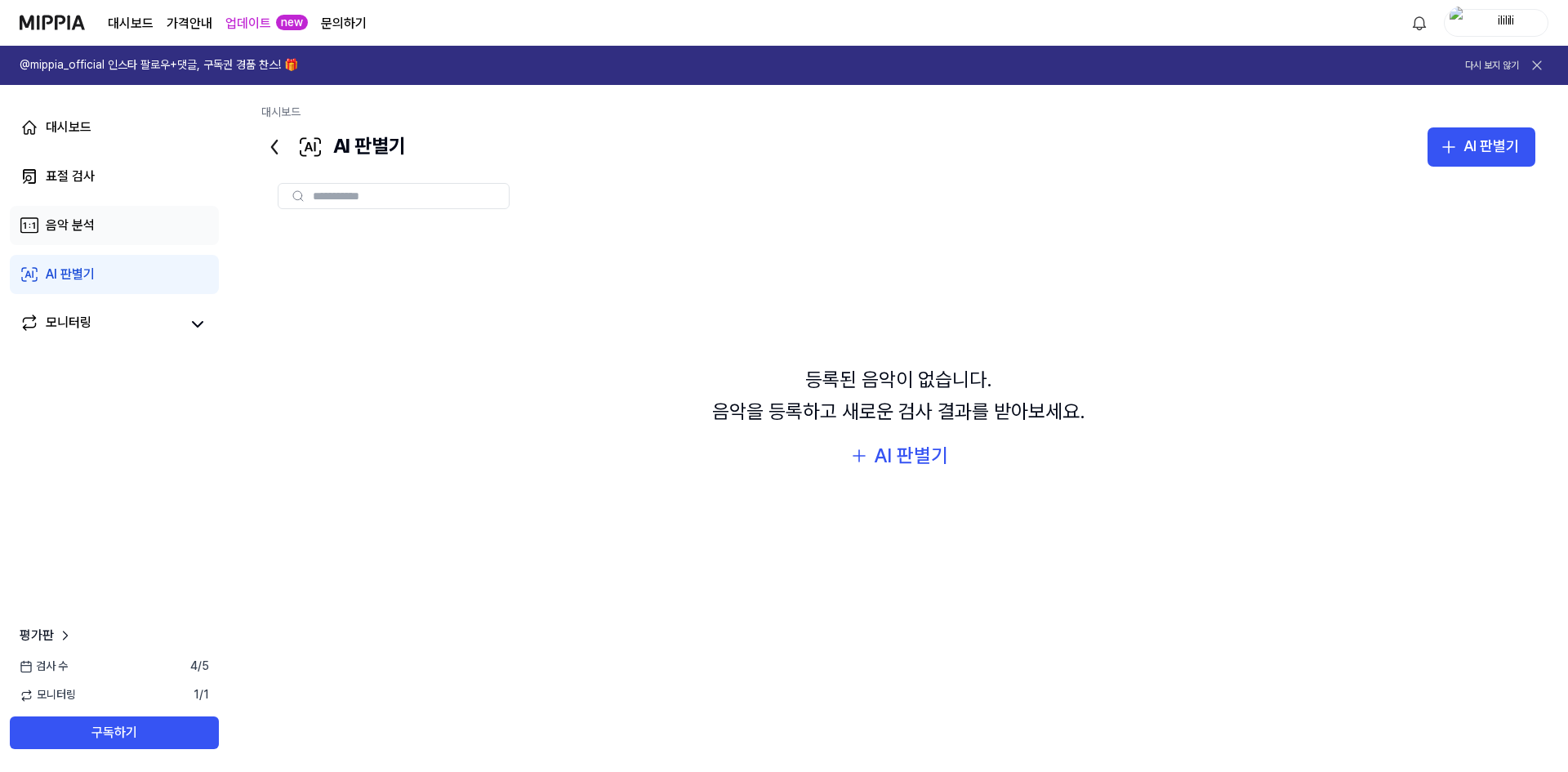
click at [98, 242] on link "음악 분석" at bounding box center [114, 225] width 209 height 39
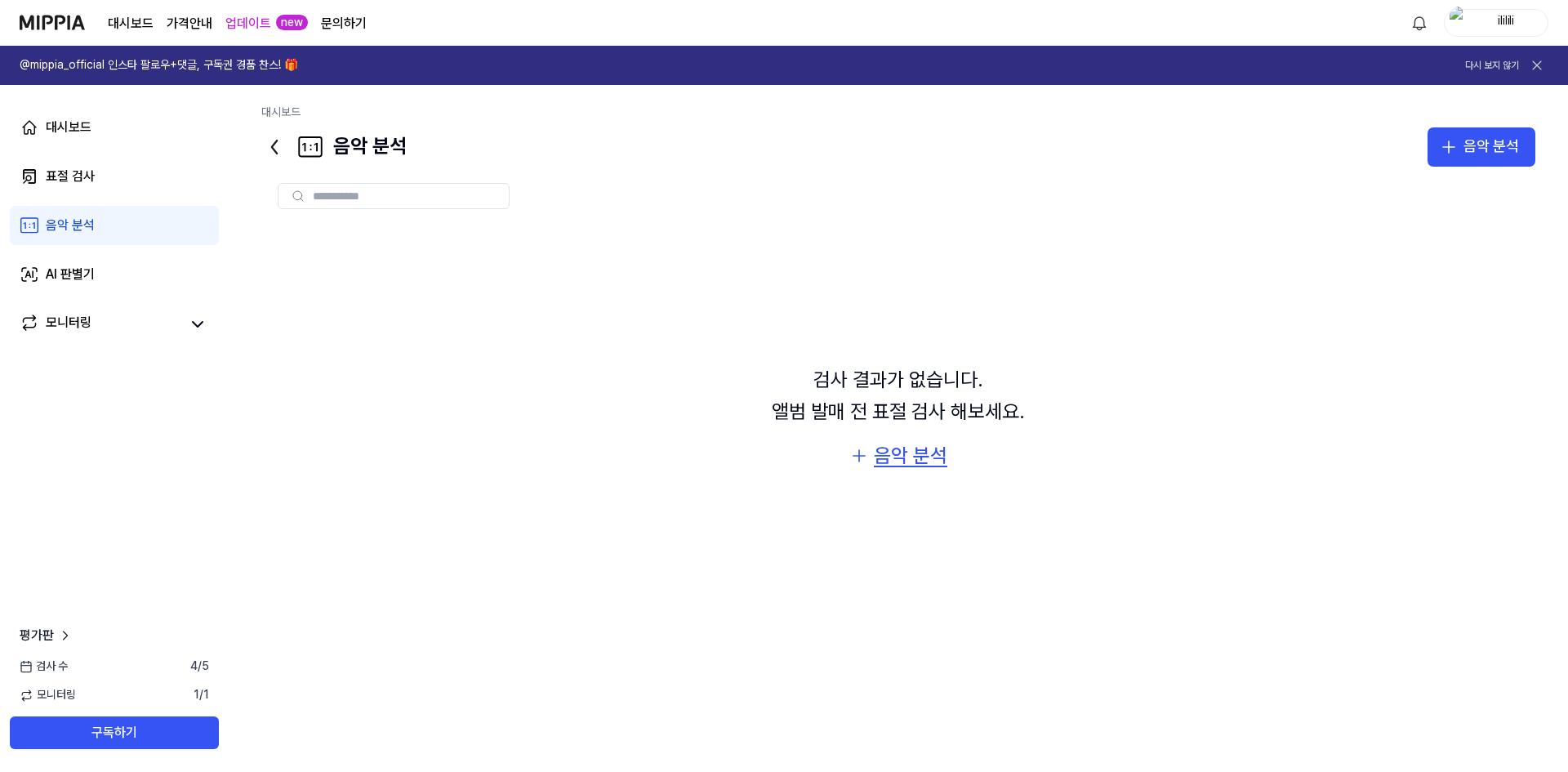
click at [922, 444] on div "음악 분석" at bounding box center [911, 455] width 73 height 31
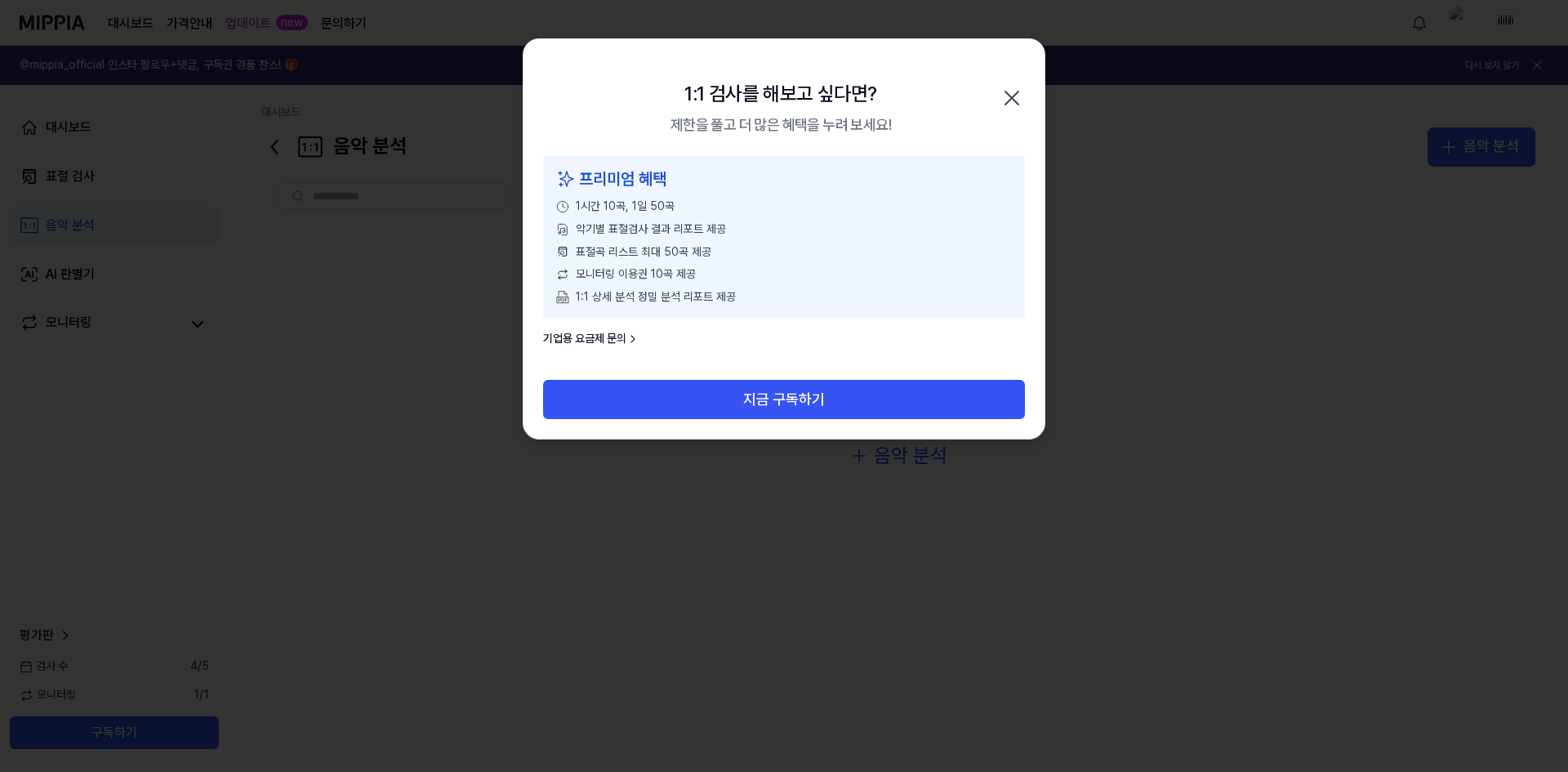
click at [1007, 98] on icon "button" at bounding box center [1011, 98] width 26 height 26
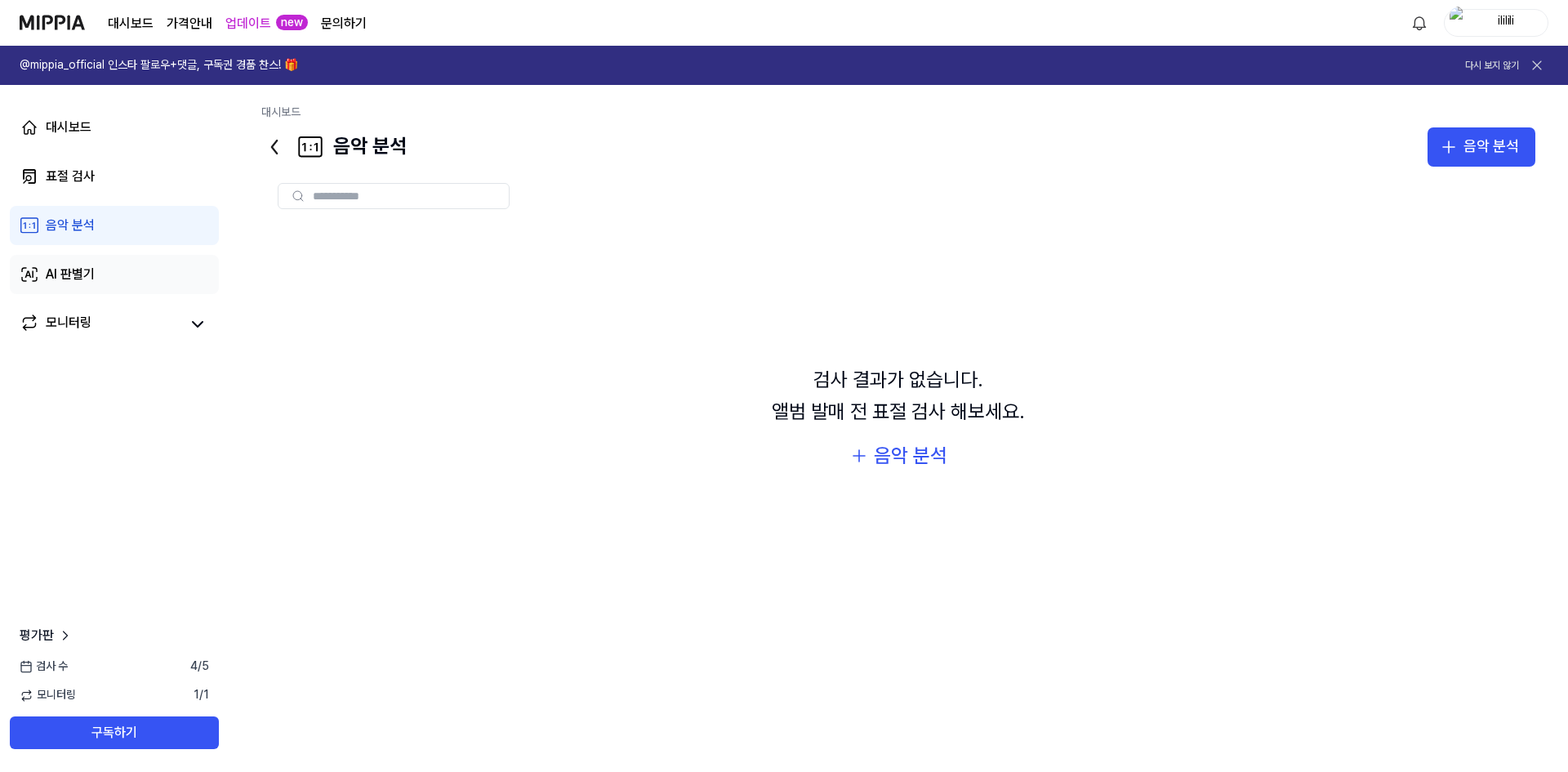
click at [65, 290] on link "AI 판별기" at bounding box center [114, 275] width 209 height 39
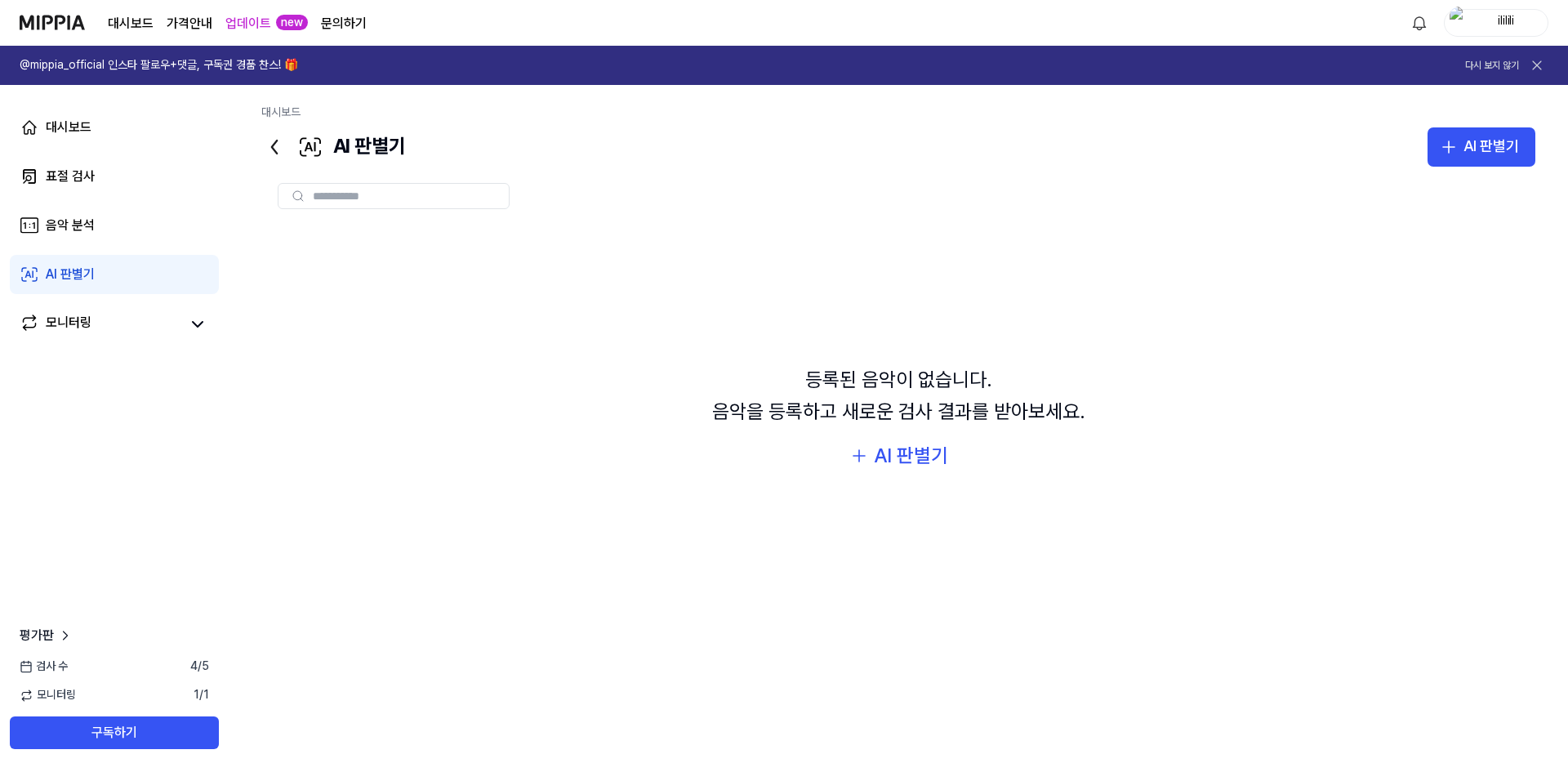
click at [910, 439] on div "등록된 음악이 없습니다. 음악을 등록하고 새로운 검사 결과를 받아보세요. AI 판별기" at bounding box center [898, 419] width 1274 height 386
click at [901, 444] on div "AI 판별기" at bounding box center [911, 455] width 74 height 31
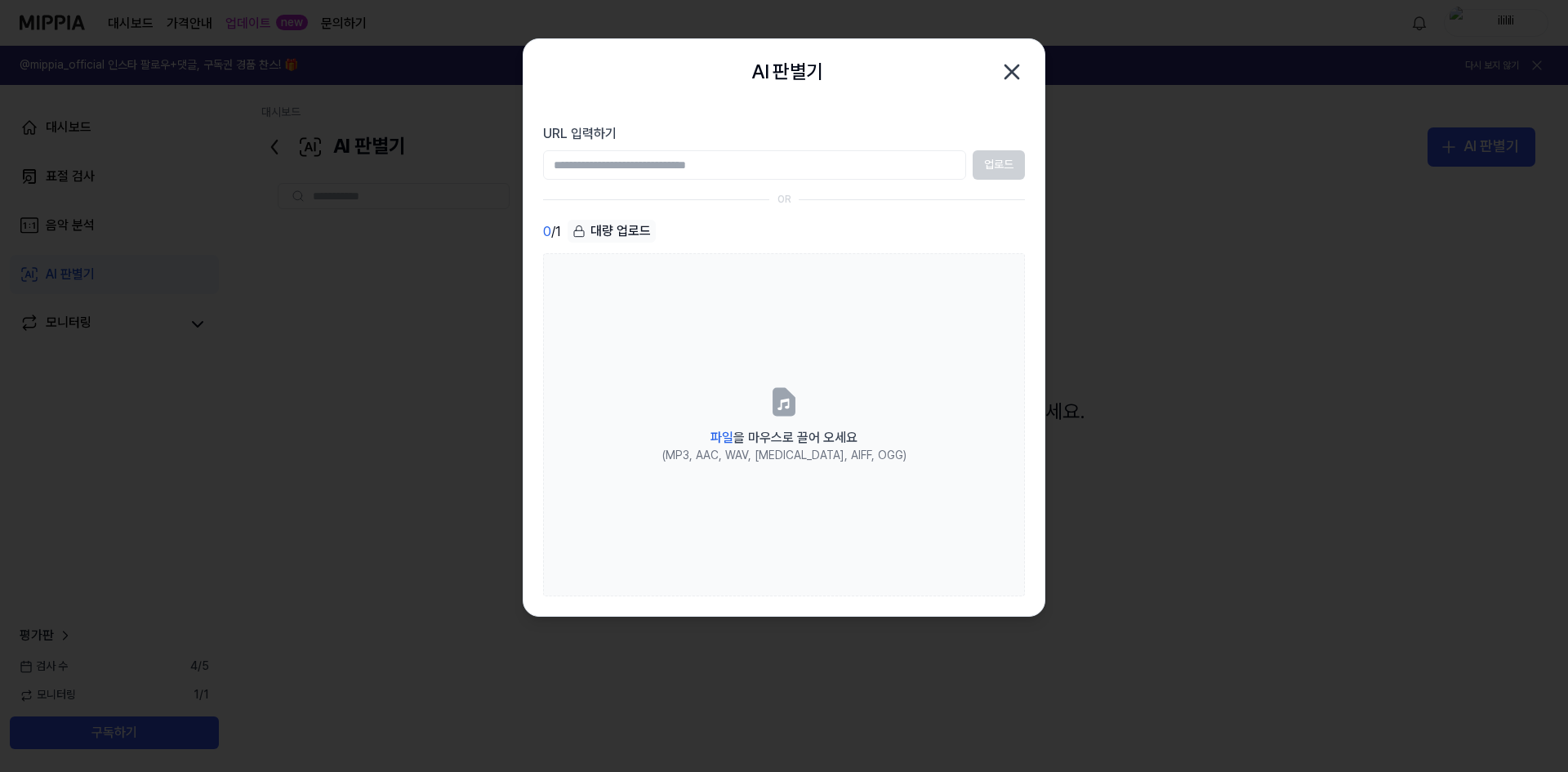
click at [1004, 77] on icon "button" at bounding box center [1011, 72] width 26 height 26
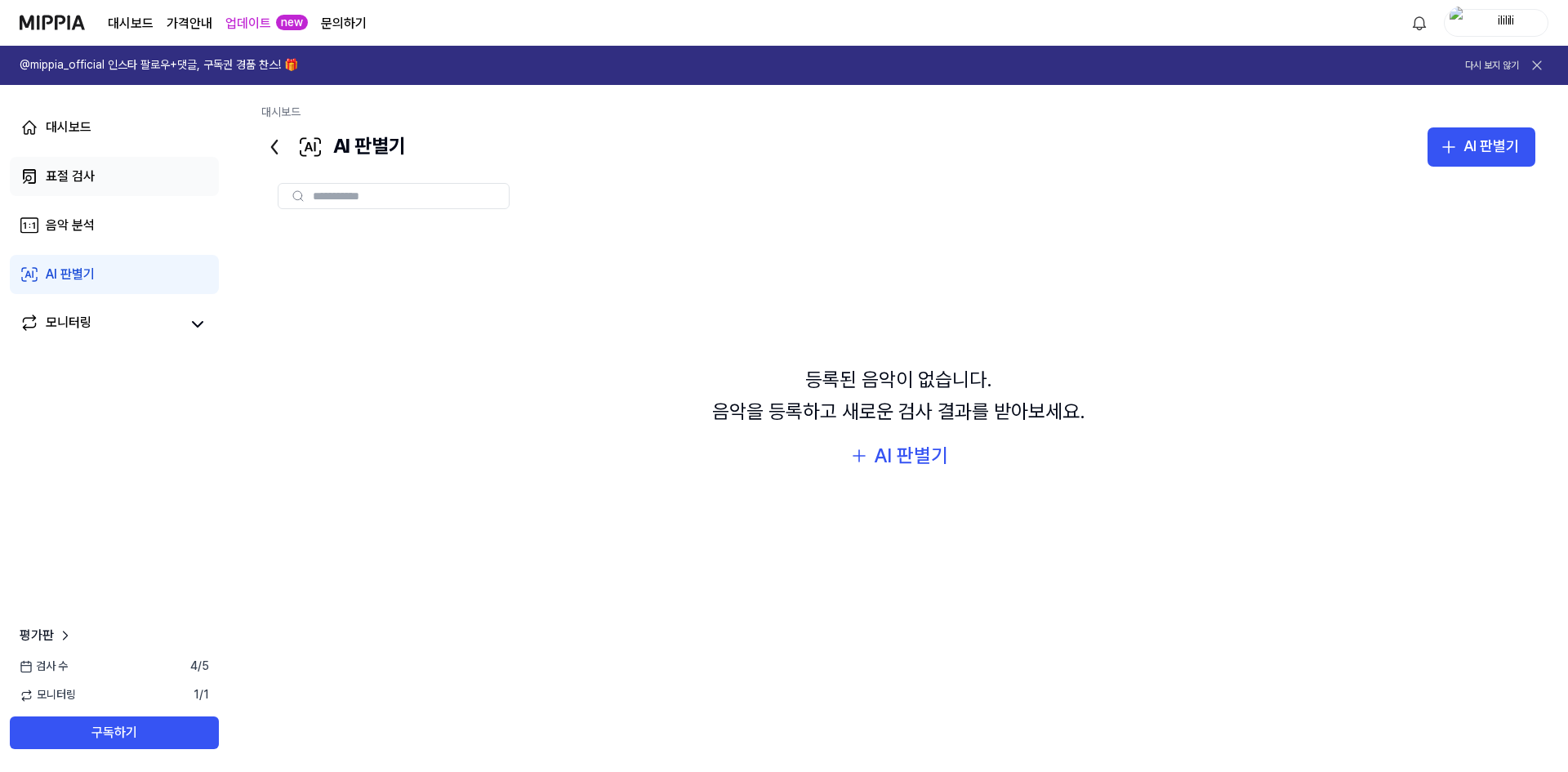
click at [94, 167] on div "표절 검사" at bounding box center [70, 176] width 49 height 20
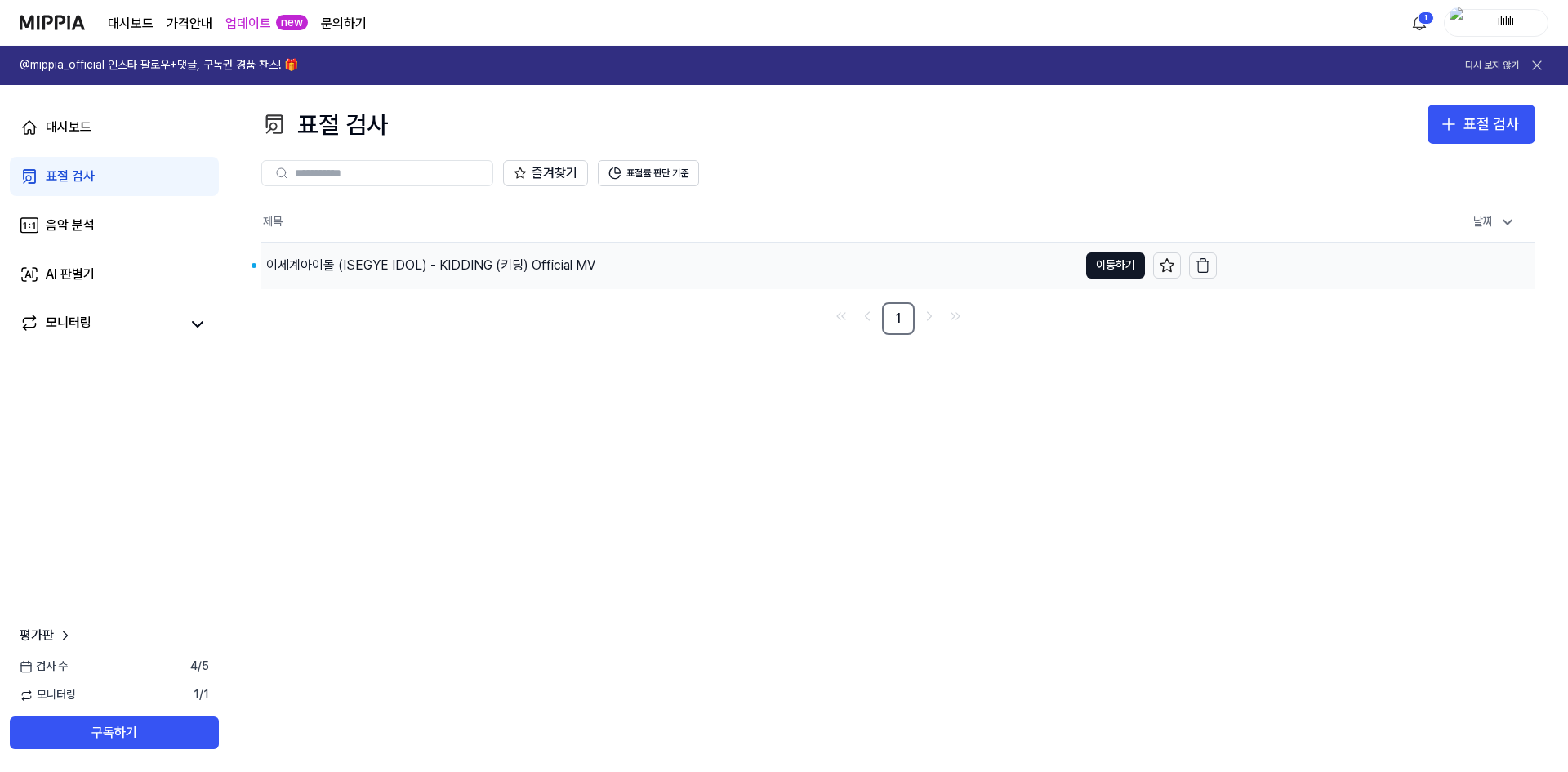
click at [562, 258] on div "이세계아이돌 (ISEGYE IDOL) - KIDDING (키딩) Official MV" at bounding box center [431, 266] width 329 height 20
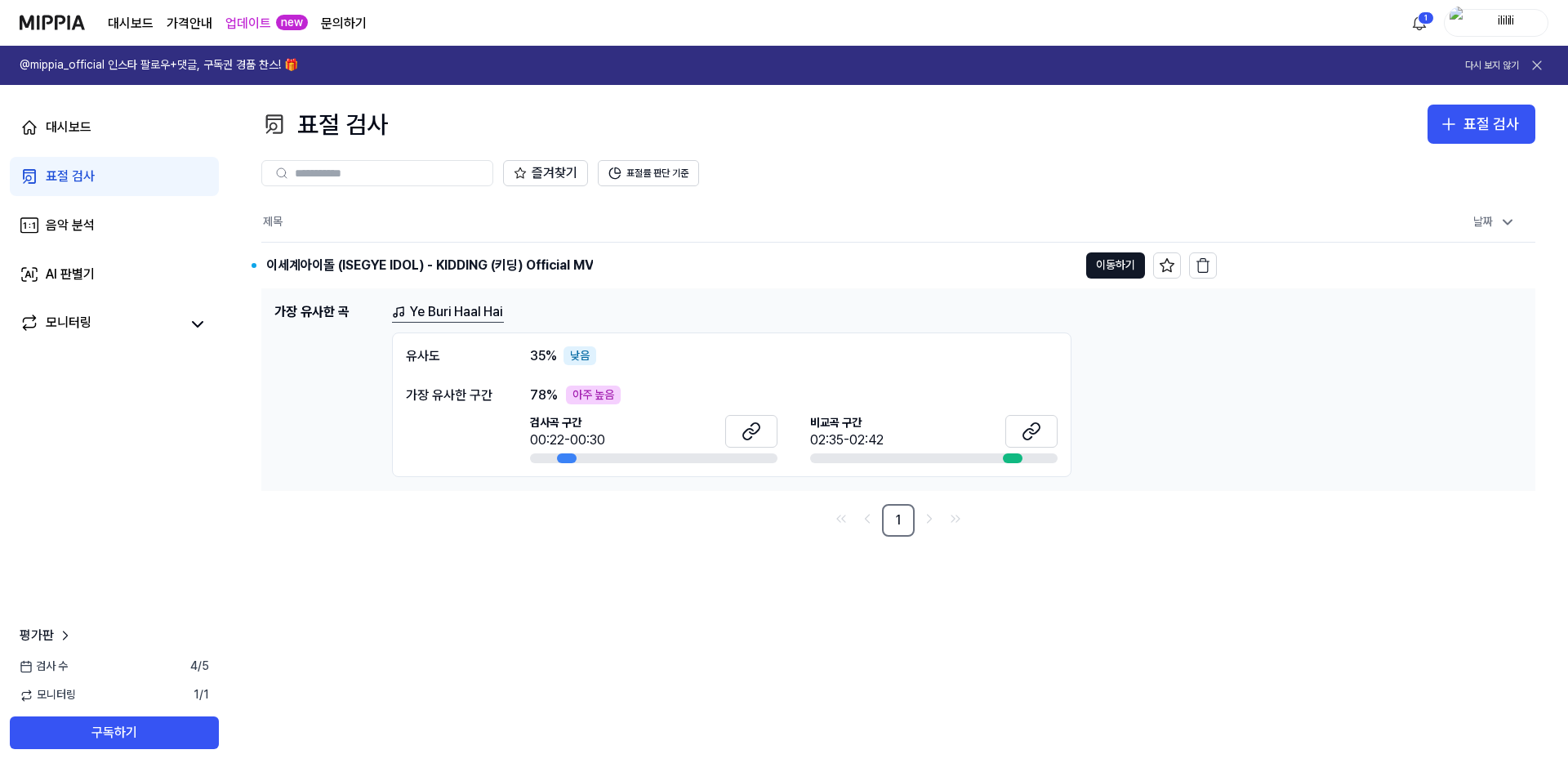
click at [615, 395] on div "아주 높음" at bounding box center [593, 395] width 55 height 20
click at [752, 436] on icon at bounding box center [748, 433] width 10 height 11
click at [1026, 433] on icon at bounding box center [1031, 431] width 20 height 20
click at [1103, 264] on button "이동하기" at bounding box center [1115, 265] width 59 height 26
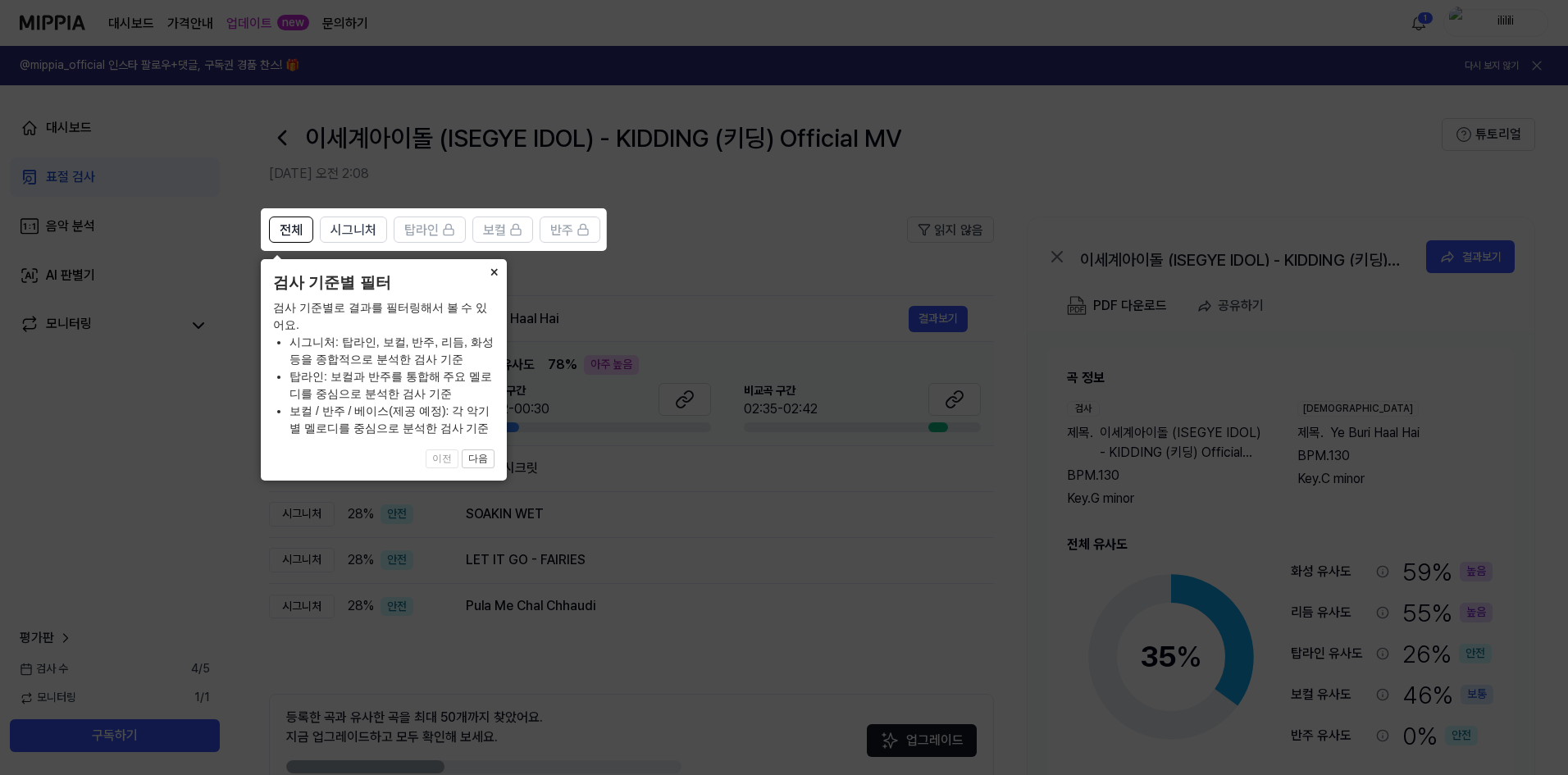
click at [487, 279] on button "×" at bounding box center [493, 270] width 26 height 23
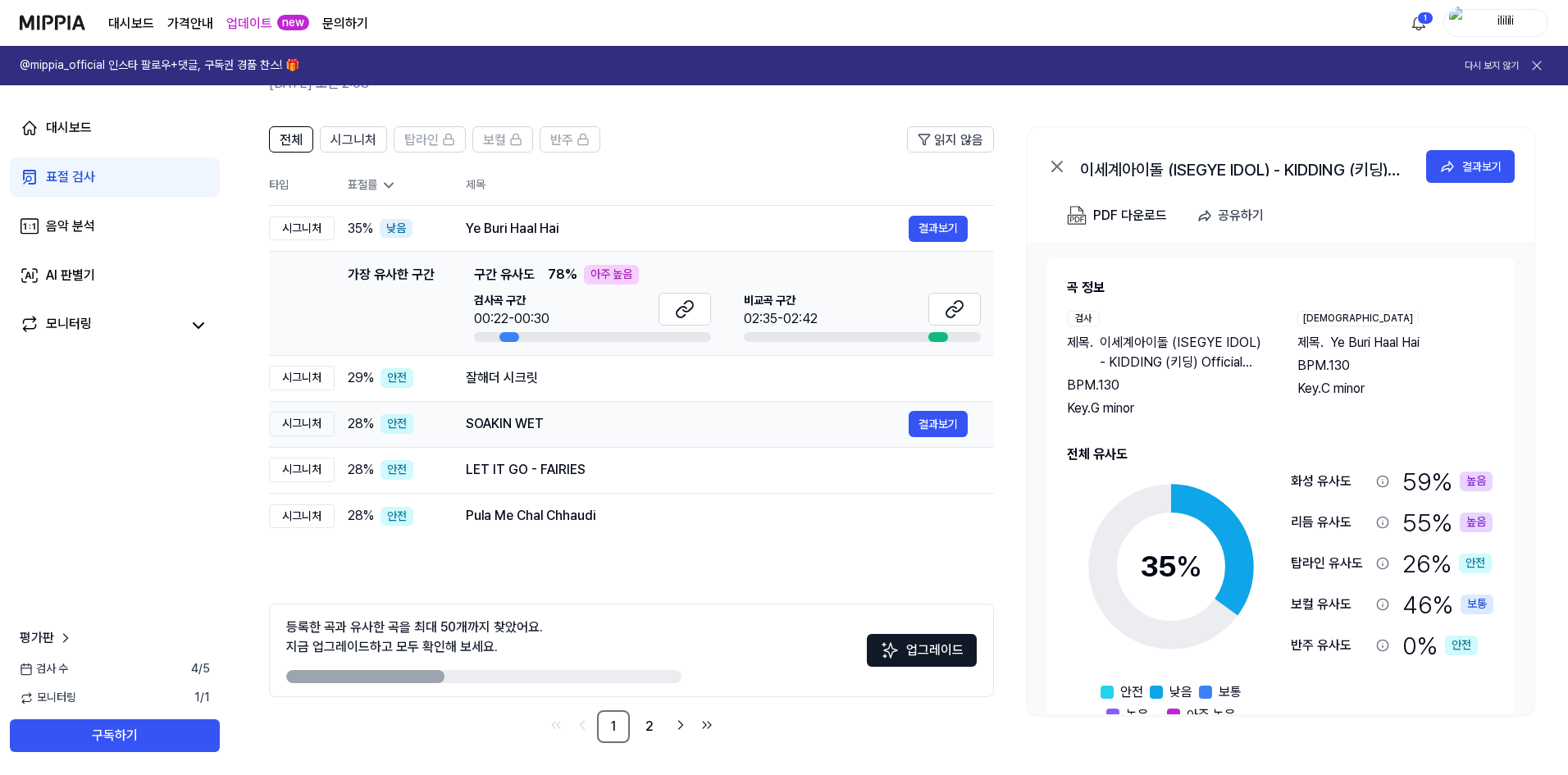
scroll to position [91, 0]
click at [514, 385] on div "잘해더 시크릿" at bounding box center [687, 377] width 443 height 20
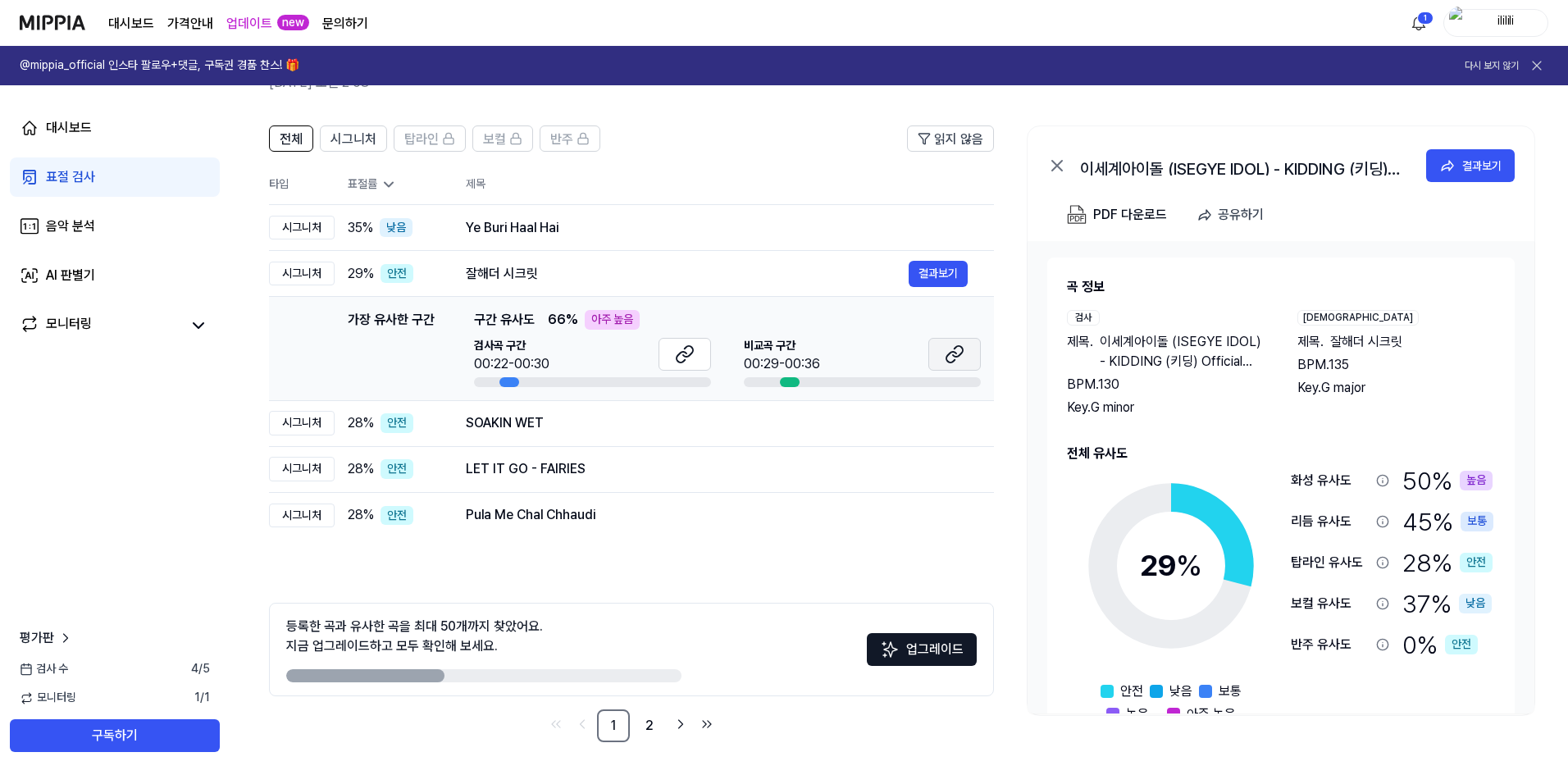
click at [965, 348] on button at bounding box center [954, 354] width 52 height 33
click at [656, 721] on link "2" at bounding box center [650, 726] width 33 height 33
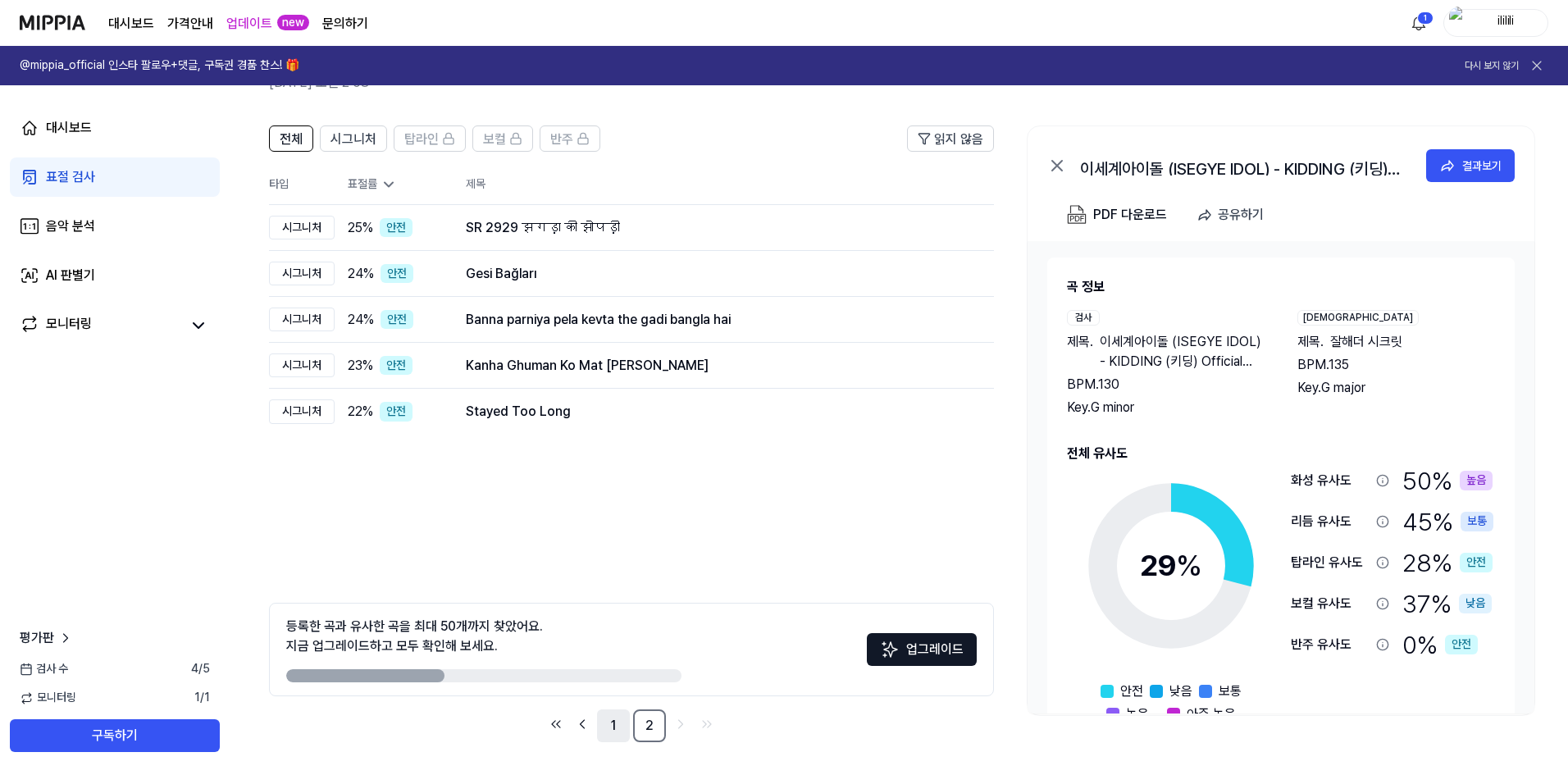
click at [620, 718] on link "1" at bounding box center [614, 726] width 33 height 33
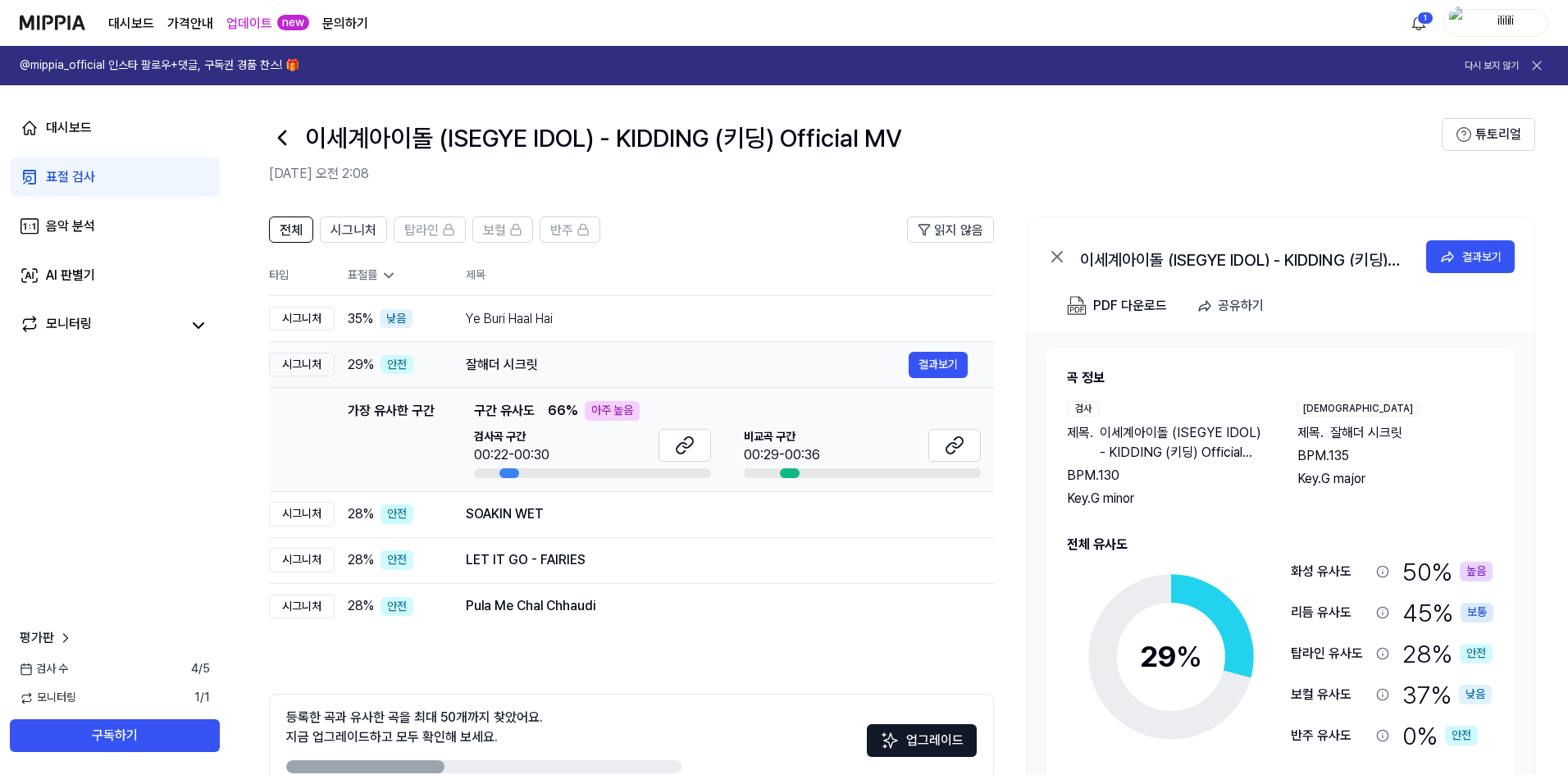
click at [686, 359] on div "잘해더 시크릿" at bounding box center [687, 365] width 443 height 20
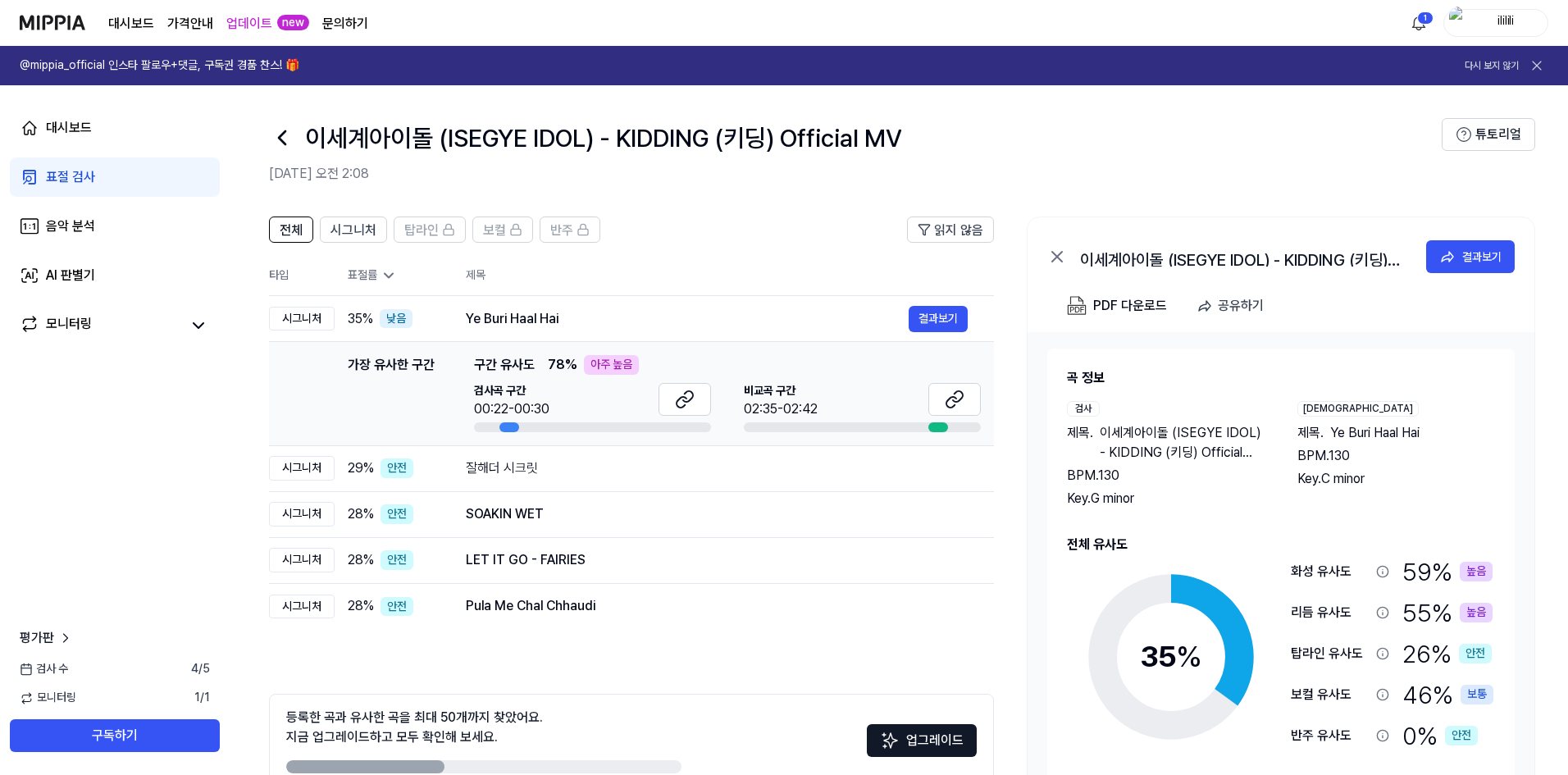
click at [158, 247] on div "대시보드 표절 검사 음악 분석 AI 판별기 모니터링" at bounding box center [115, 226] width 230 height 282
click at [145, 228] on link "음악 분석" at bounding box center [115, 226] width 210 height 40
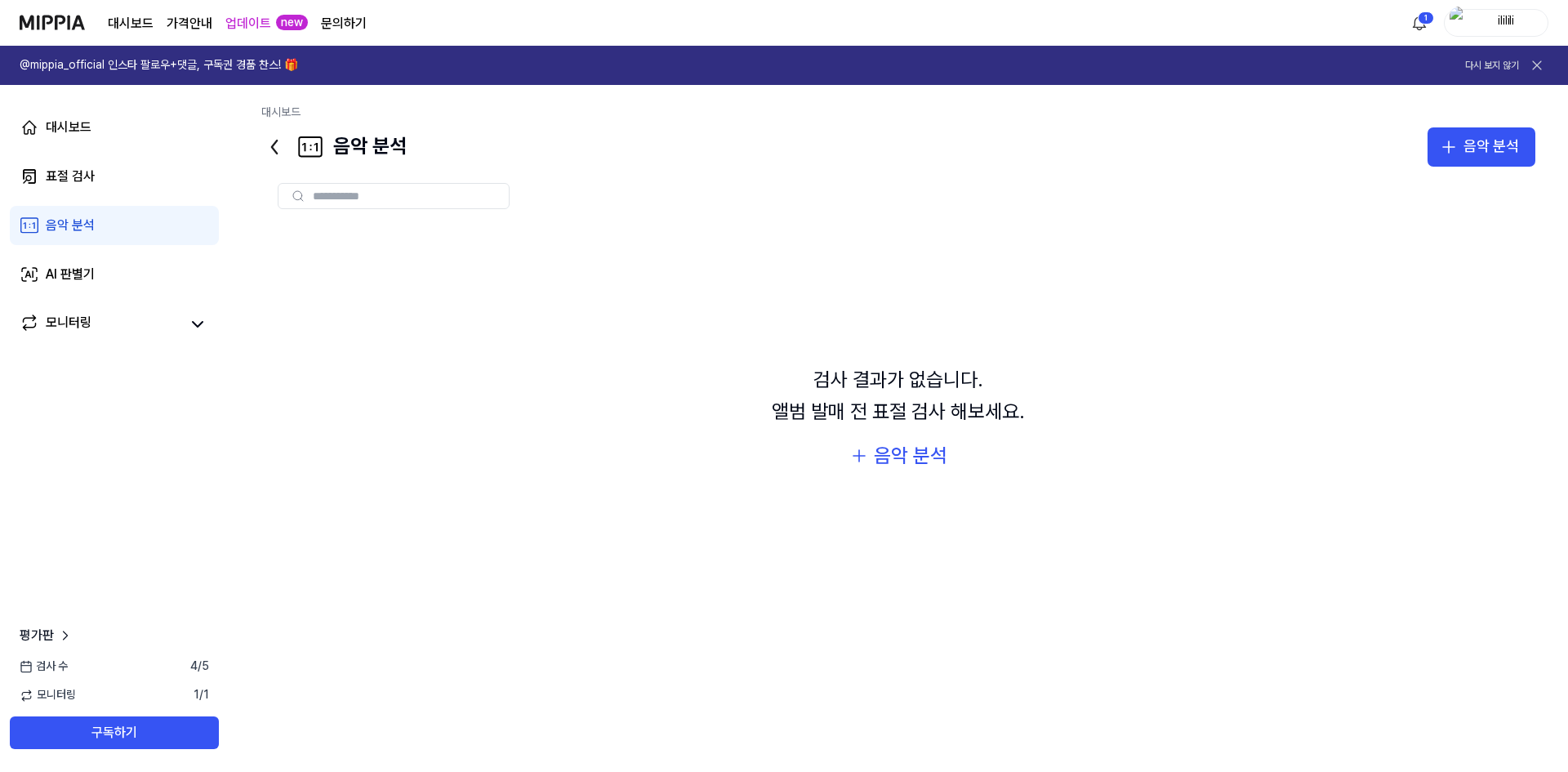
drag, startPoint x: 656, startPoint y: 353, endPoint x: 621, endPoint y: 347, distance: 35.5
click at [656, 353] on div "검사 결과가 없습니다. 앨범 발매 전 표절 검사 해보세요. 음악 분석" at bounding box center [898, 419] width 1274 height 386
